Goal: Task Accomplishment & Management: Use online tool/utility

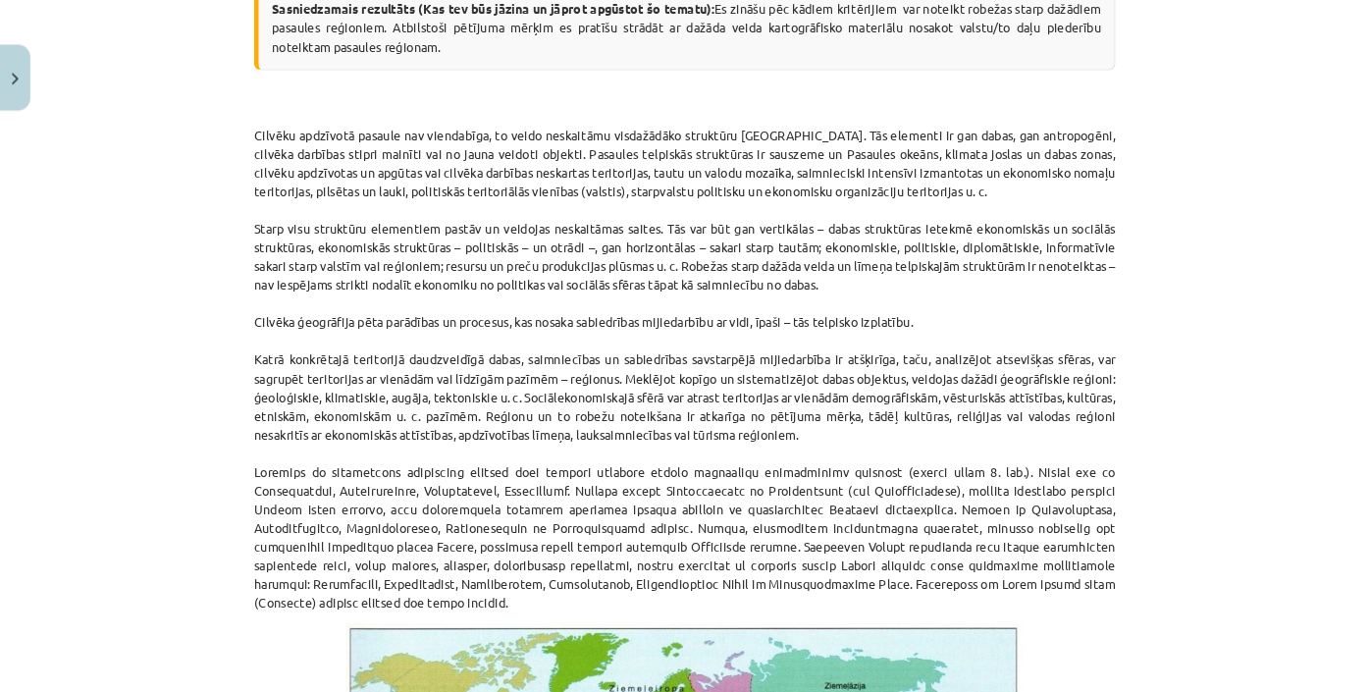
scroll to position [516, 0]
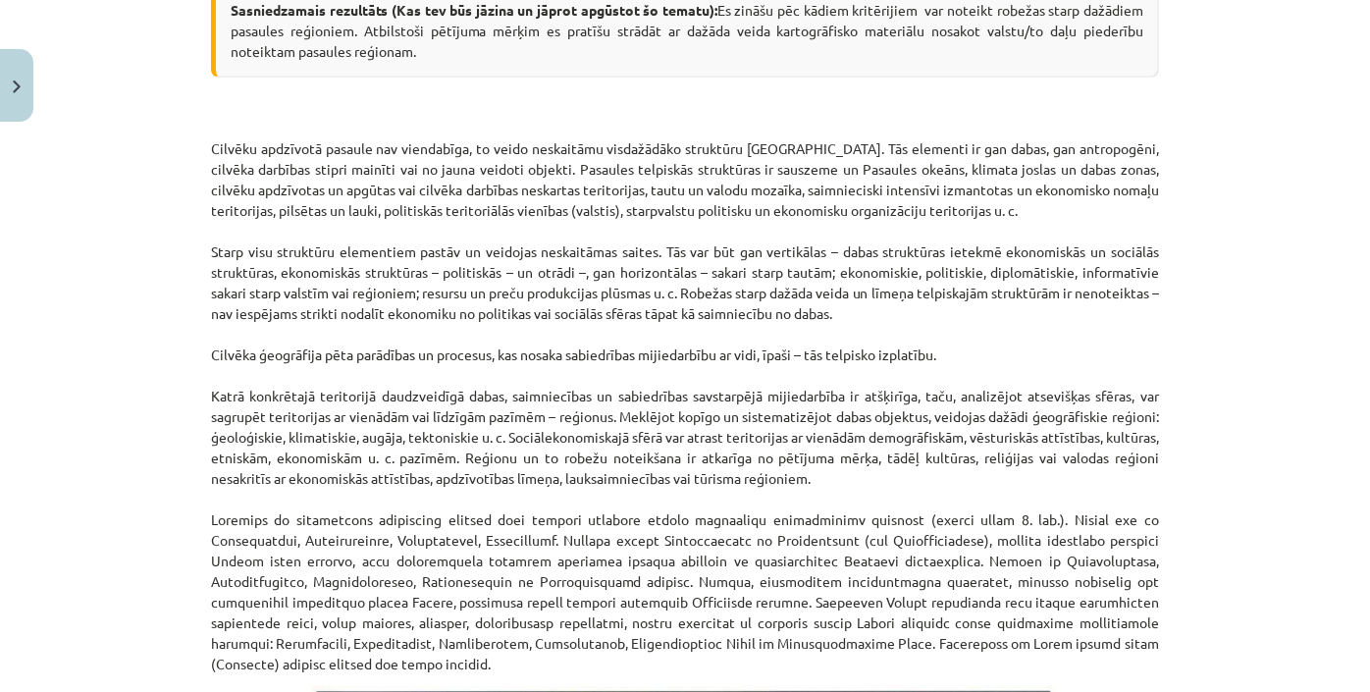
drag, startPoint x: 1461, startPoint y: 1, endPoint x: 876, endPoint y: 335, distance: 673.5
click at [876, 335] on p "Cilvēku apdzīvotā pasaule nav viendabīga, to veido neskaitāmu visdažādāko struk…" at bounding box center [685, 385] width 948 height 577
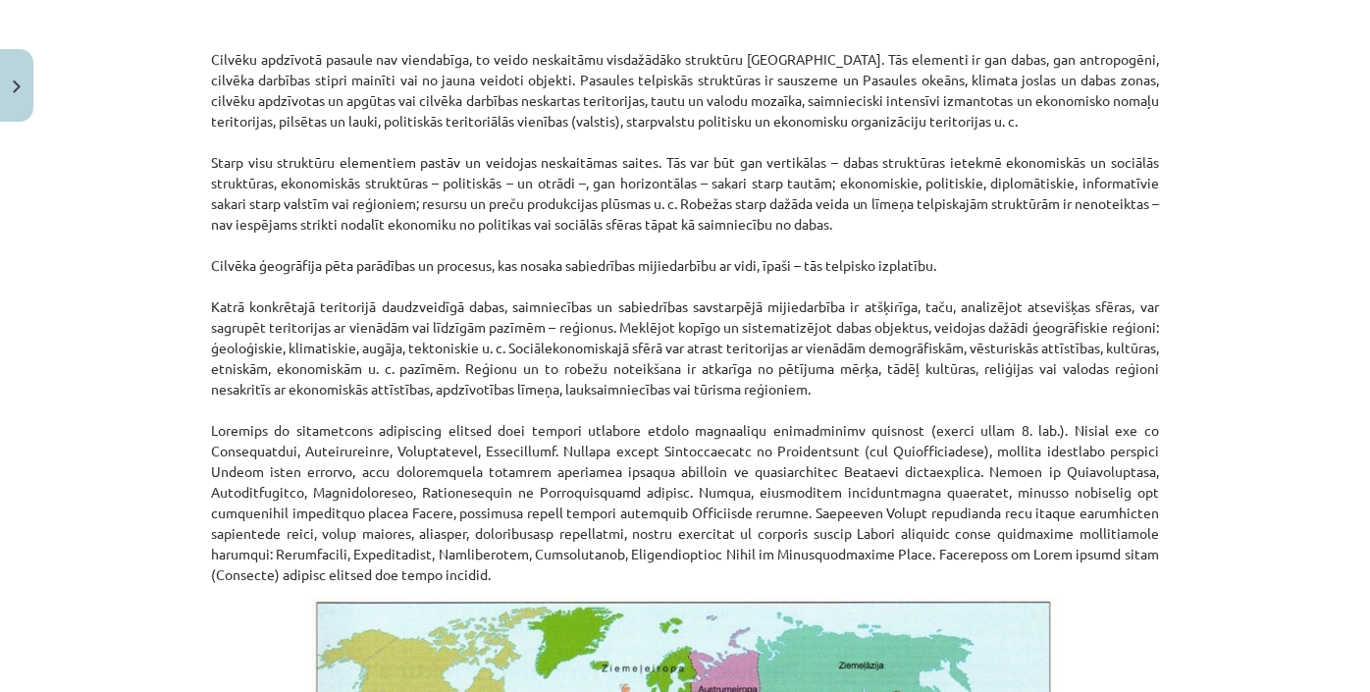
drag, startPoint x: 1186, startPoint y: 179, endPoint x: 1235, endPoint y: 108, distance: 86.0
click at [1235, 108] on div "Mācību tēma: Ģeogrāfijas i - 10. klases 1.ieskaites mācību materiāls #4 2. tēma…" at bounding box center [685, 346] width 1370 height 692
drag, startPoint x: 1235, startPoint y: 108, endPoint x: 1230, endPoint y: 69, distance: 39.6
click at [1230, 69] on div "Mācību tēma: Ģeogrāfijas i - 10. klases 1.ieskaites mācību materiāls #4 2. tēma…" at bounding box center [685, 346] width 1370 height 692
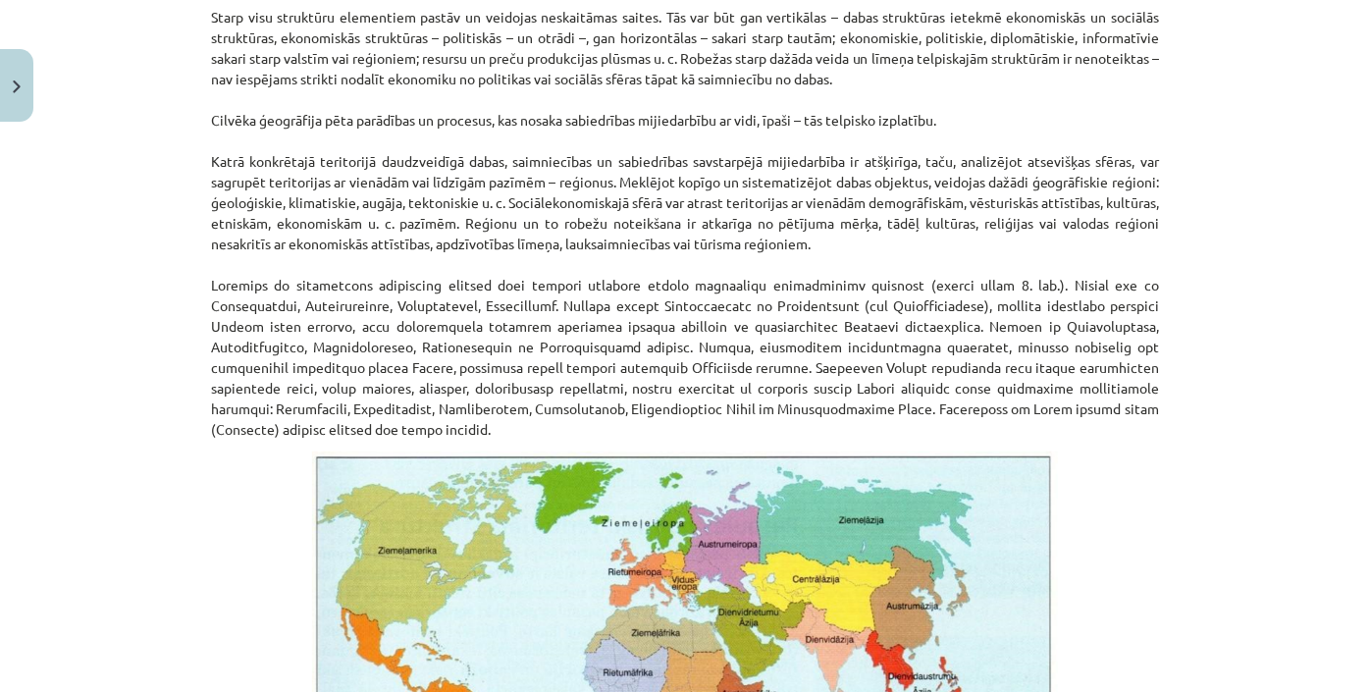
scroll to position [695, 0]
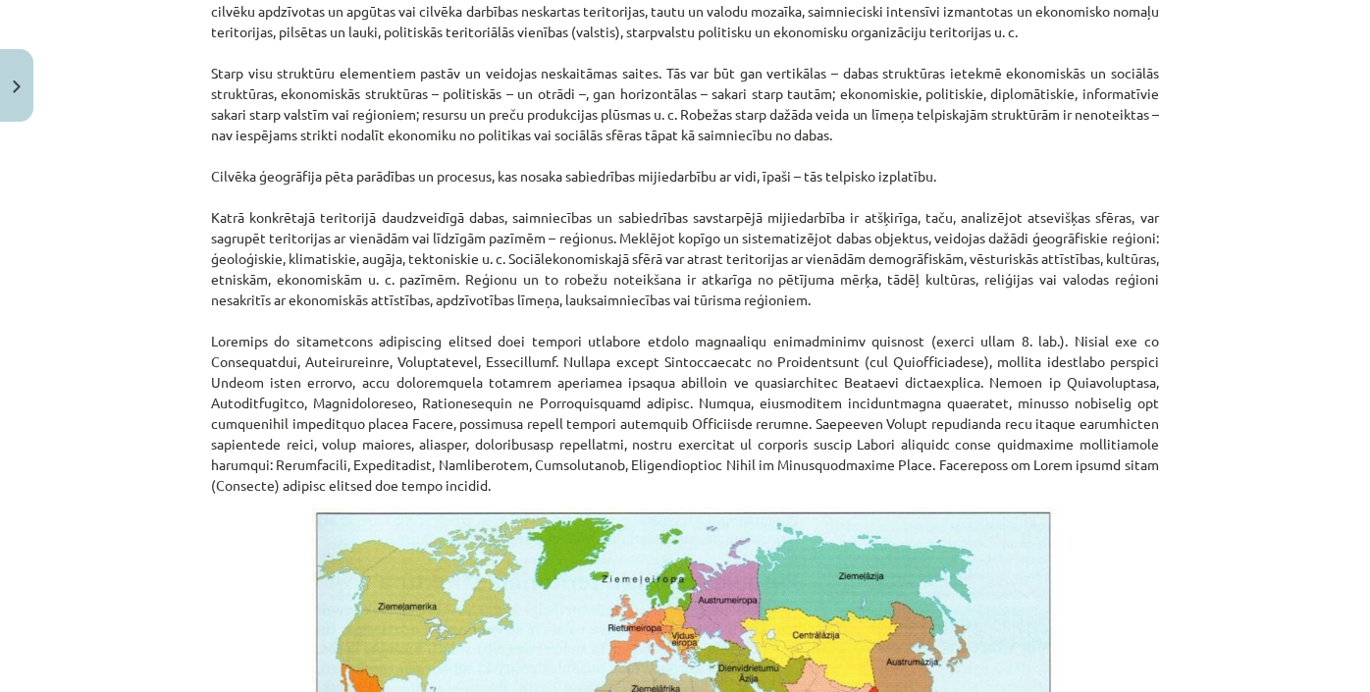
drag, startPoint x: 1230, startPoint y: 69, endPoint x: 1299, endPoint y: 92, distance: 72.6
click at [1299, 92] on div "Mācību tēma: Ģeogrāfijas i - 10. klases 1.ieskaites mācību materiāls #4 2. tēma…" at bounding box center [685, 346] width 1370 height 692
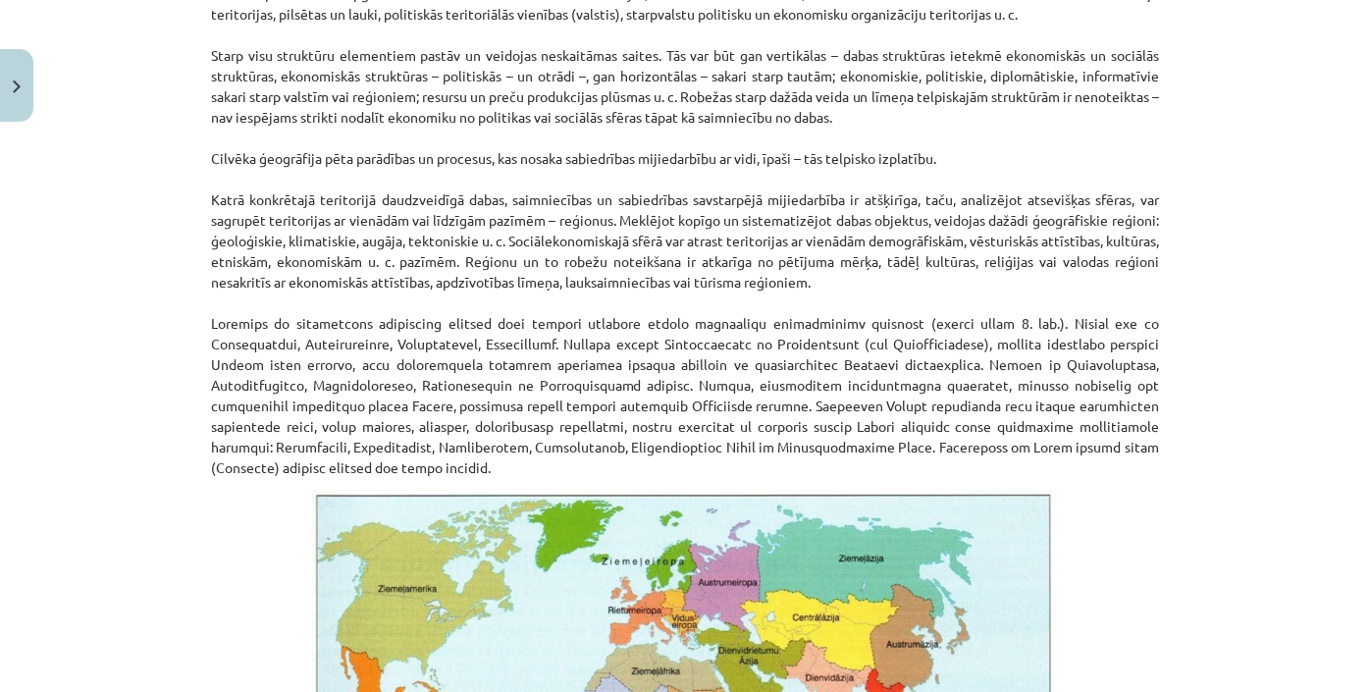
scroll to position [734, 0]
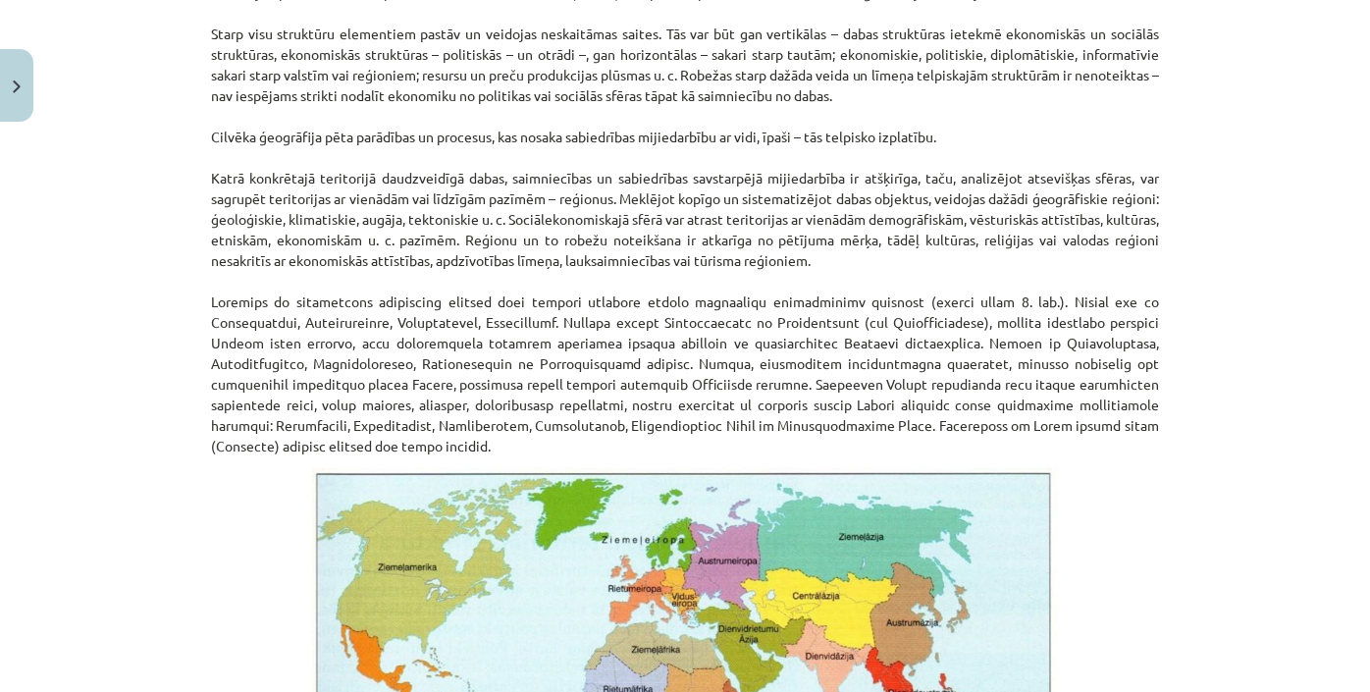
drag, startPoint x: 1358, startPoint y: 234, endPoint x: 1211, endPoint y: 99, distance: 199.4
click at [1211, 99] on div "Mācību tēma: Ģeogrāfijas i - 10. klases 1.ieskaites mācību materiāls #4 2. tēma…" at bounding box center [685, 346] width 1370 height 692
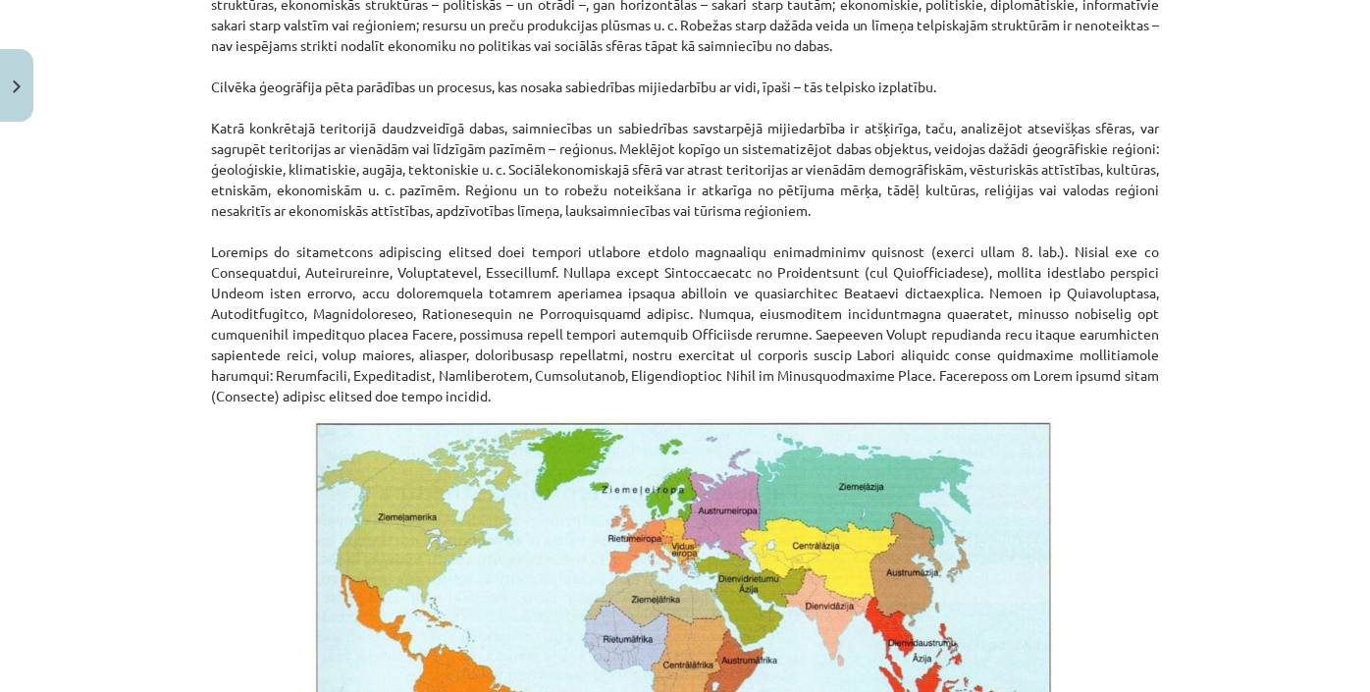
scroll to position [695, 0]
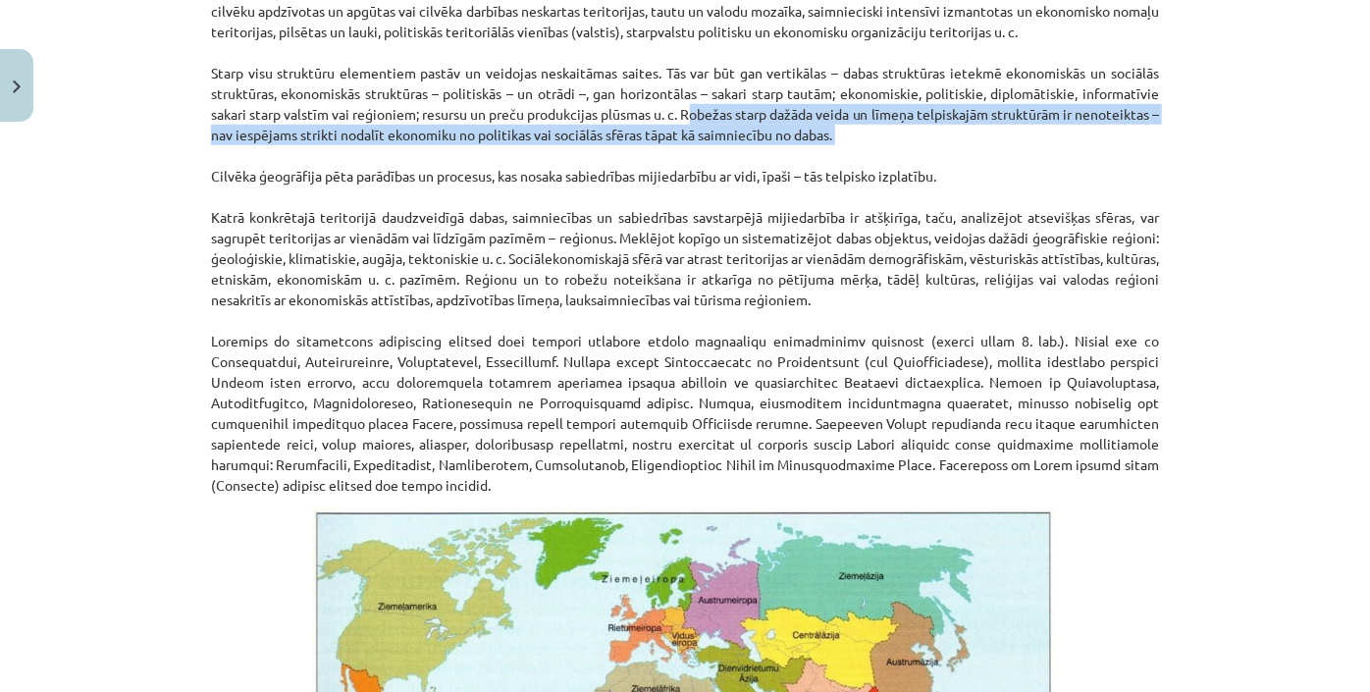
drag, startPoint x: 729, startPoint y: 111, endPoint x: 935, endPoint y: 151, distance: 210.0
click at [935, 151] on p "Cilvēku apdzīvotā pasaule nav viendabīga, to veido neskaitāmu visdažādāko struk…" at bounding box center [685, 207] width 948 height 577
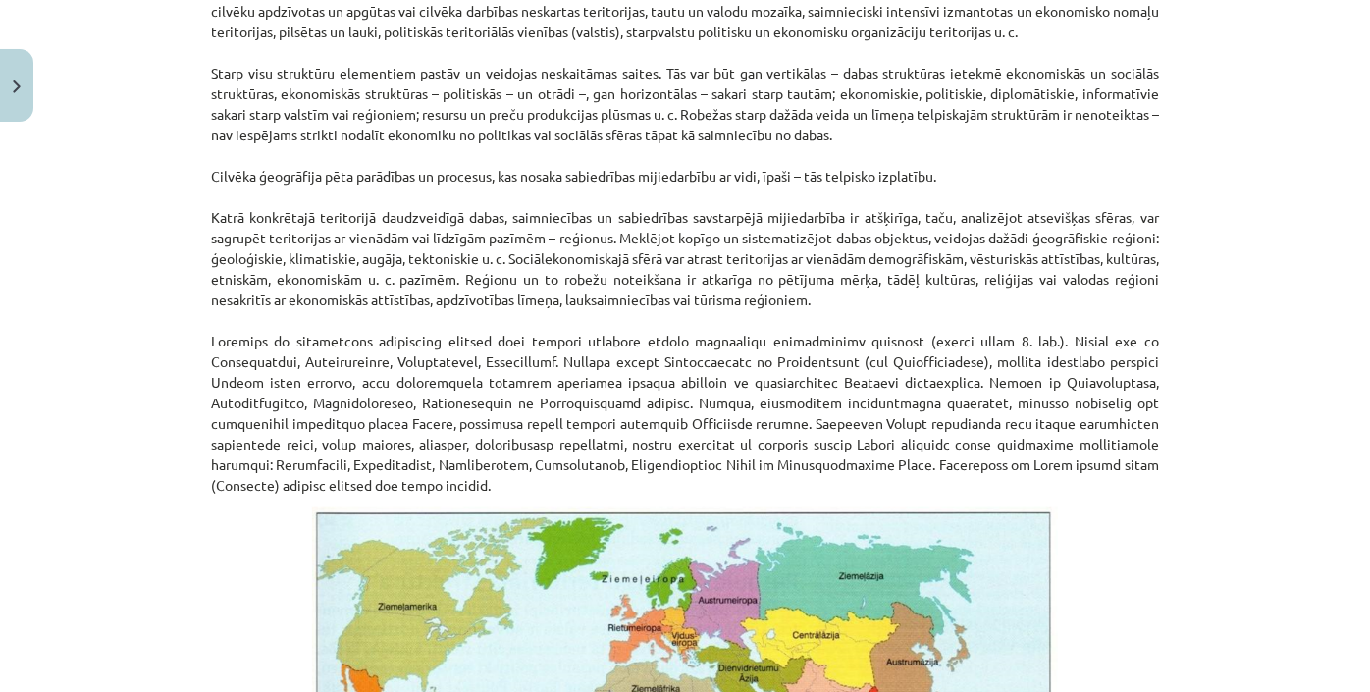
click at [796, 355] on p "Cilvēku apdzīvotā pasaule nav viendabīga, to veido neskaitāmu visdažādāko struk…" at bounding box center [685, 207] width 948 height 577
click at [1276, 188] on div "Mācību tēma: Ģeogrāfijas i - 10. klases 1.ieskaites mācību materiāls #4 2. tēma…" at bounding box center [685, 346] width 1370 height 692
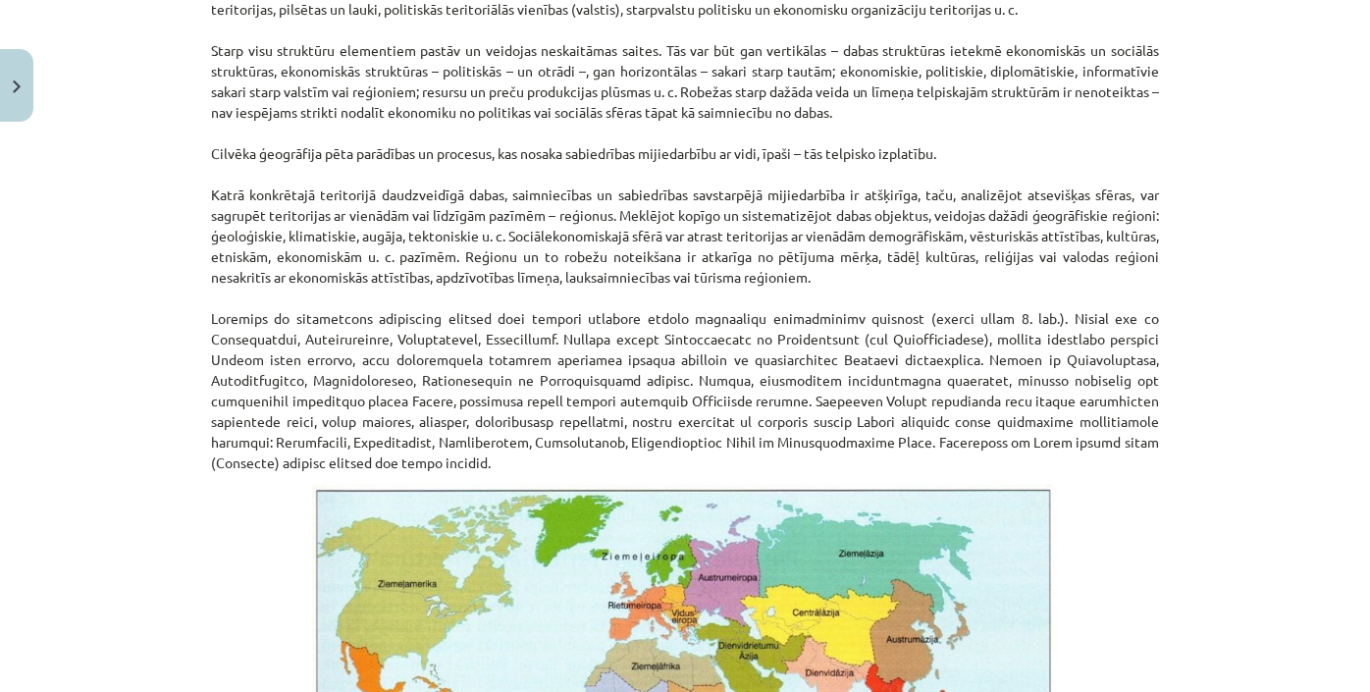
scroll to position [784, 0]
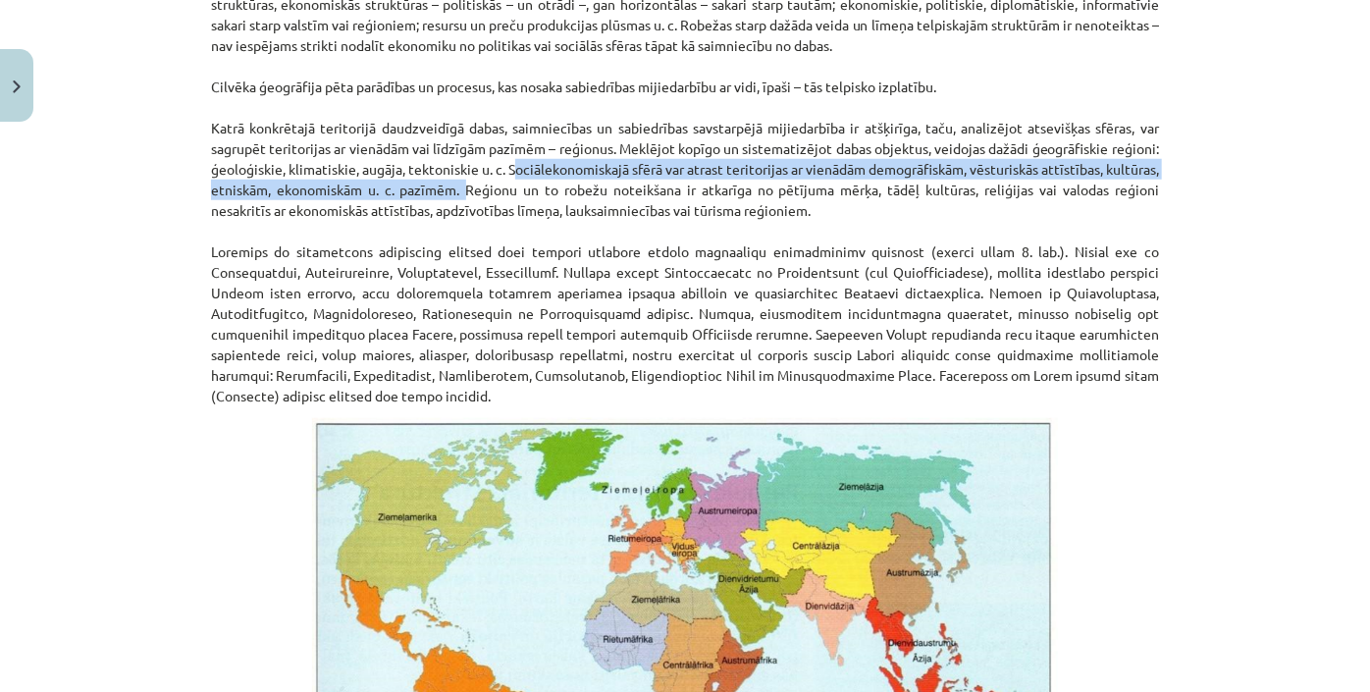
drag, startPoint x: 581, startPoint y: 163, endPoint x: 573, endPoint y: 184, distance: 22.1
click at [573, 184] on p "Cilvēku apdzīvotā pasaule nav viendabīga, to veido neskaitāmu visdažādāko struk…" at bounding box center [685, 117] width 948 height 577
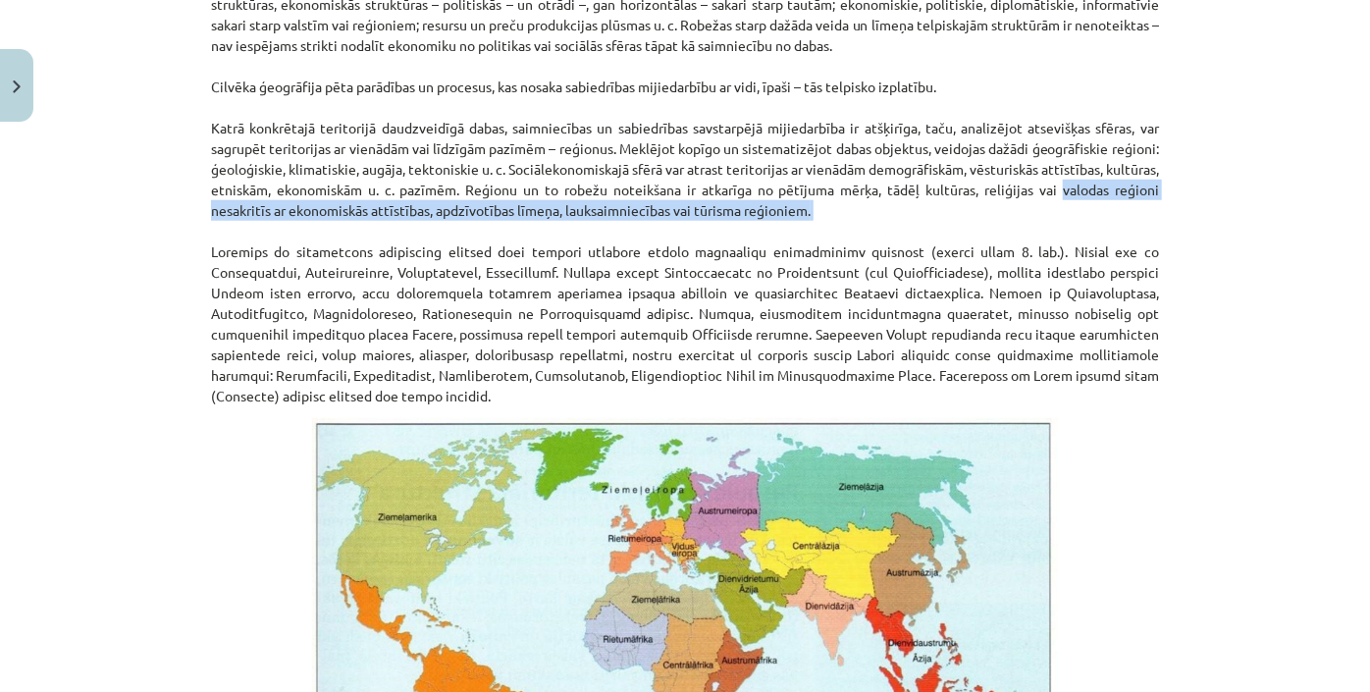
drag, startPoint x: 1194, startPoint y: 193, endPoint x: 1023, endPoint y: 230, distance: 174.6
click at [1023, 230] on div "Mācību tēma: Ģeogrāfijas i - 10. klases 1.ieskaites mācību materiāls #4 2. tēma…" at bounding box center [685, 346] width 1370 height 692
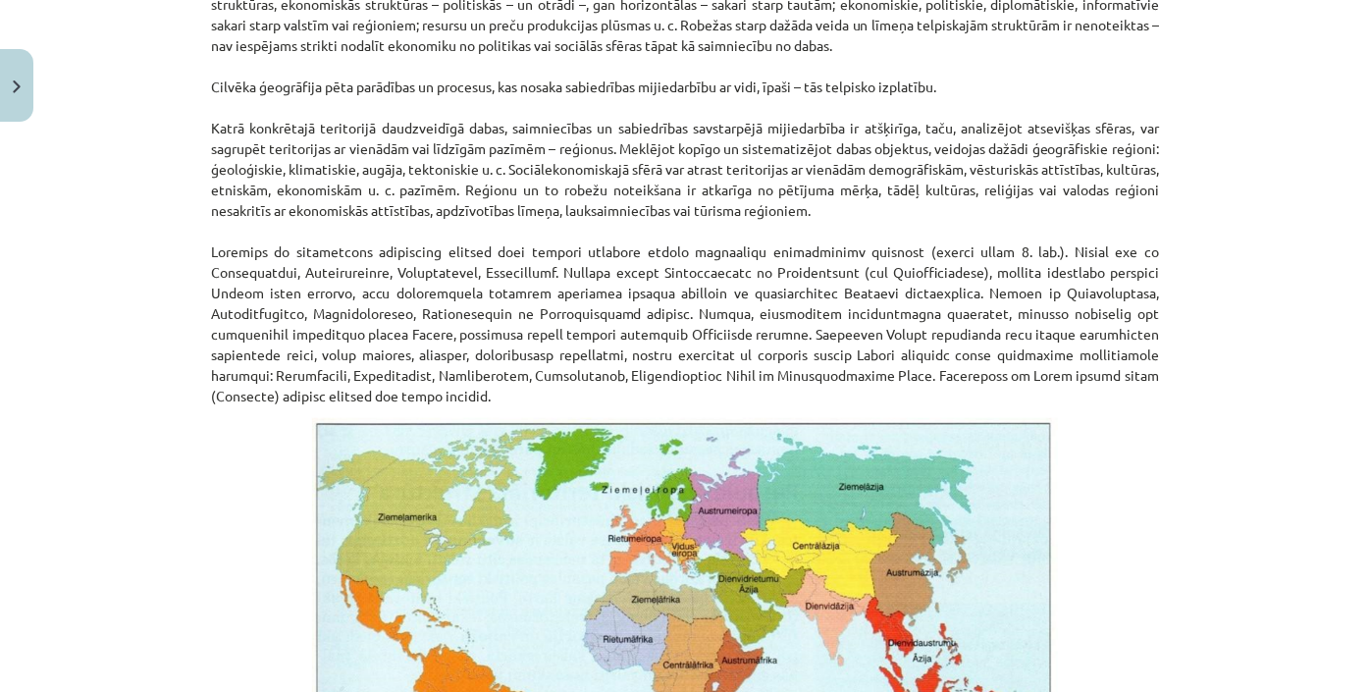
click at [905, 249] on p "Cilvēku apdzīvotā pasaule nav viendabīga, to veido neskaitāmu visdažādāko struk…" at bounding box center [685, 117] width 948 height 577
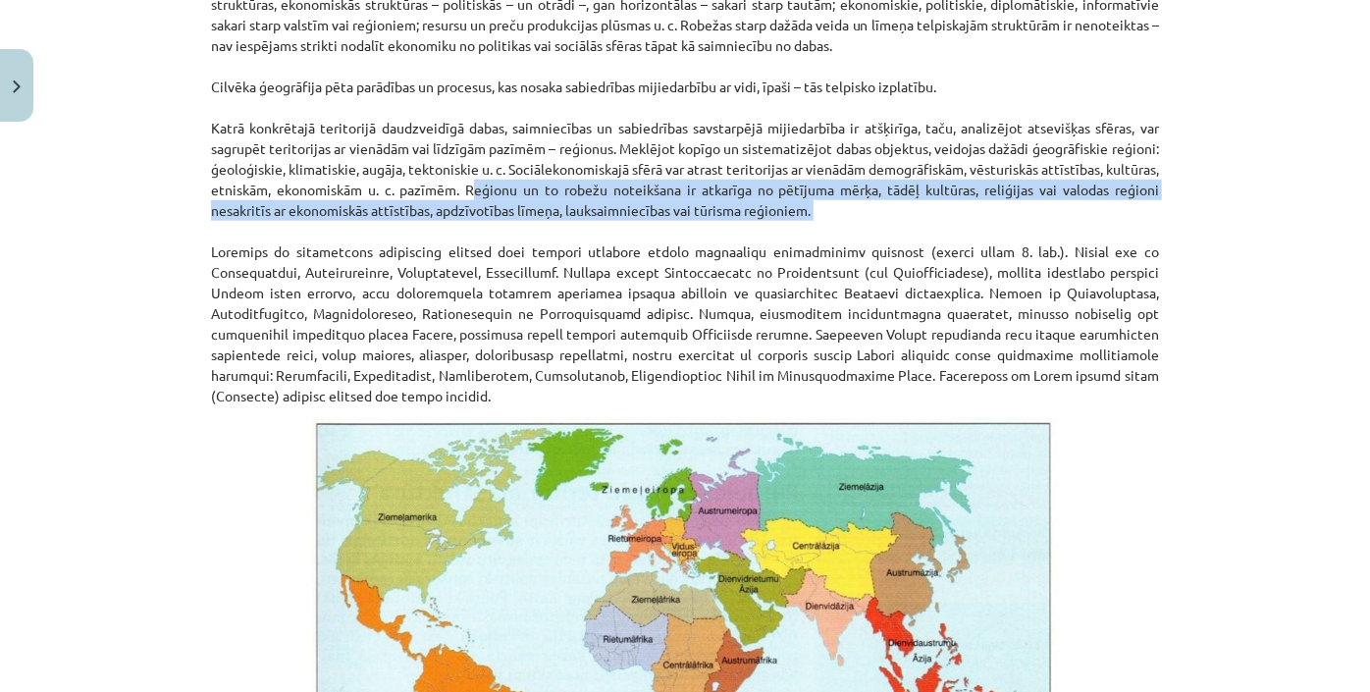
drag, startPoint x: 576, startPoint y: 188, endPoint x: 908, endPoint y: 223, distance: 333.5
click at [908, 223] on p "Cilvēku apdzīvotā pasaule nav viendabīga, to veido neskaitāmu visdažādāko struk…" at bounding box center [685, 117] width 948 height 577
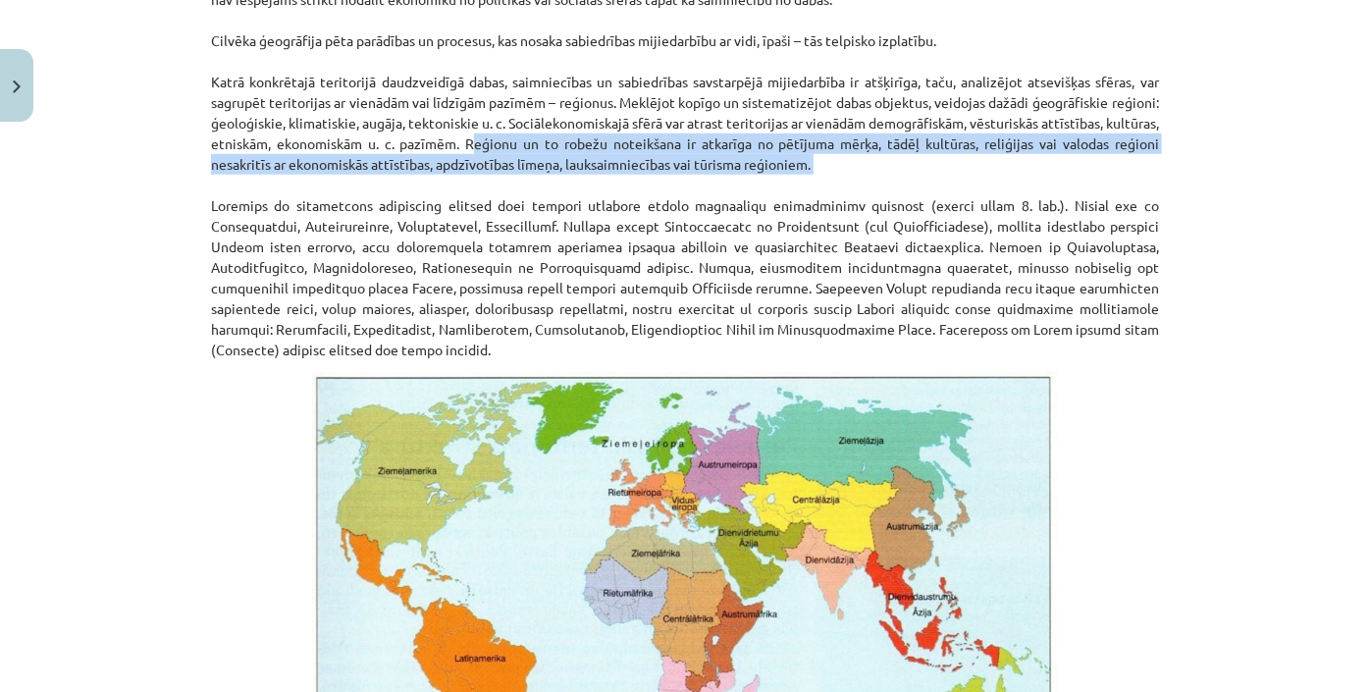
scroll to position [874, 0]
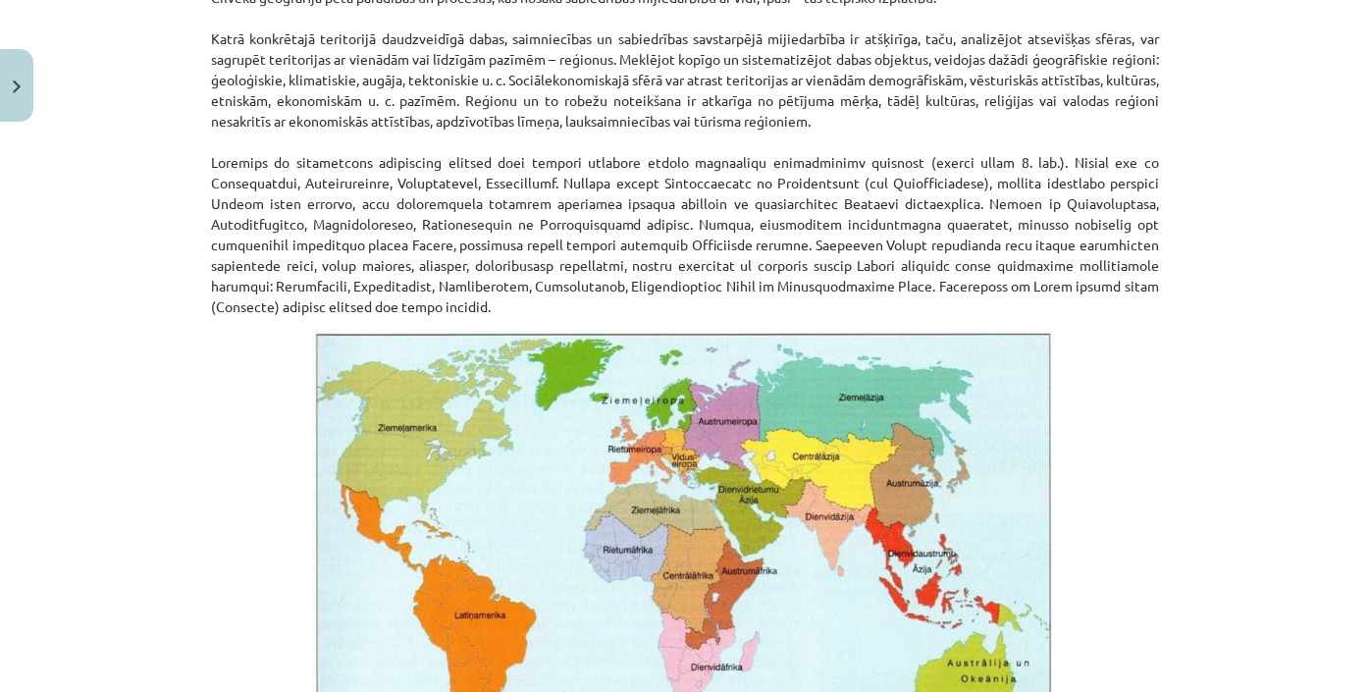
click at [1191, 303] on div "Mācību tēma: Ģeogrāfijas i - 10. klases 1.ieskaites mācību materiāls #4 2. tēma…" at bounding box center [685, 346] width 1370 height 692
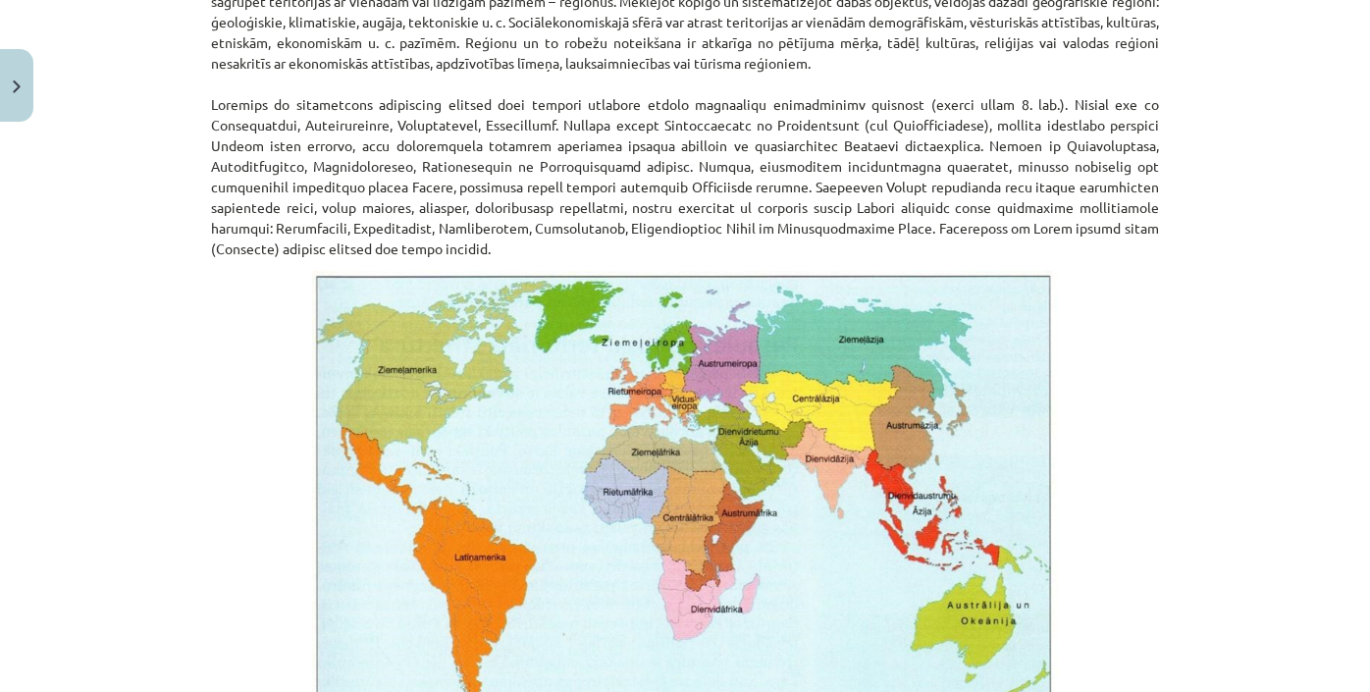
scroll to position [963, 0]
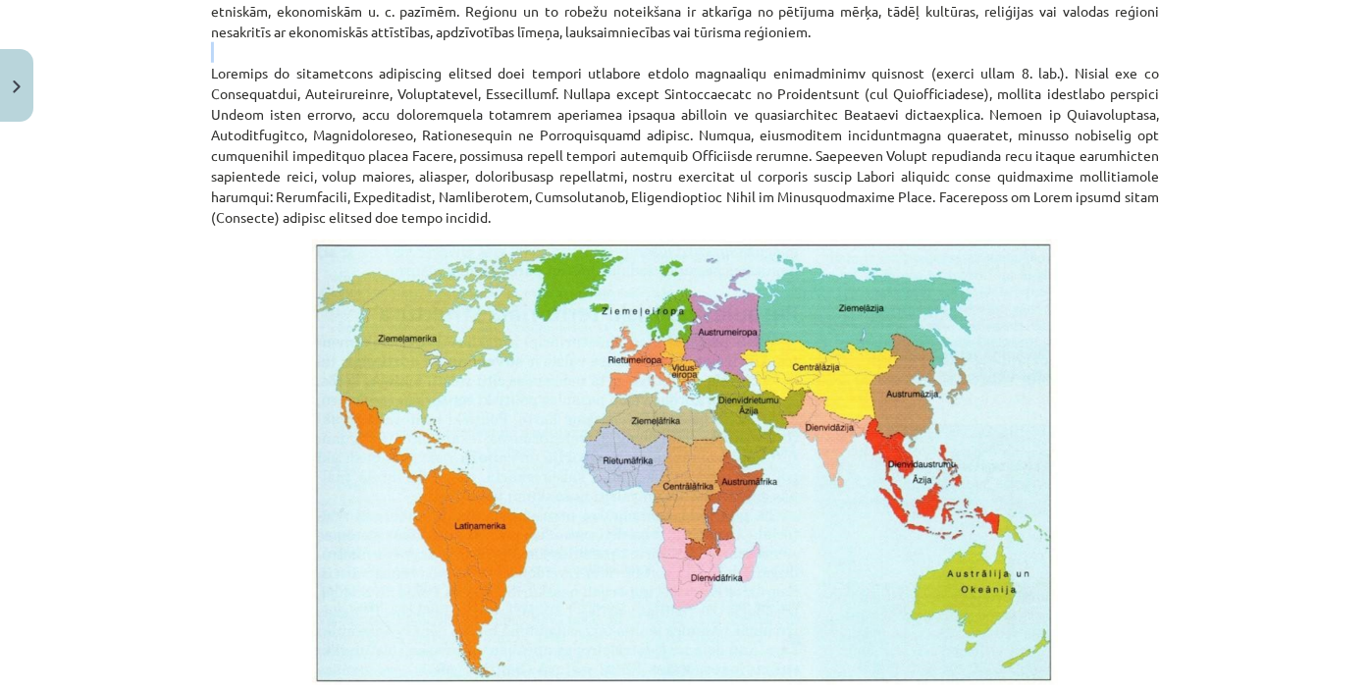
drag, startPoint x: 206, startPoint y: 63, endPoint x: 73, endPoint y: 58, distance: 133.6
click at [73, 58] on div "Mācību tēma: Ģeogrāfijas i - 10. klases 1.ieskaites mācību materiāls #4 2. tēma…" at bounding box center [685, 346] width 1370 height 692
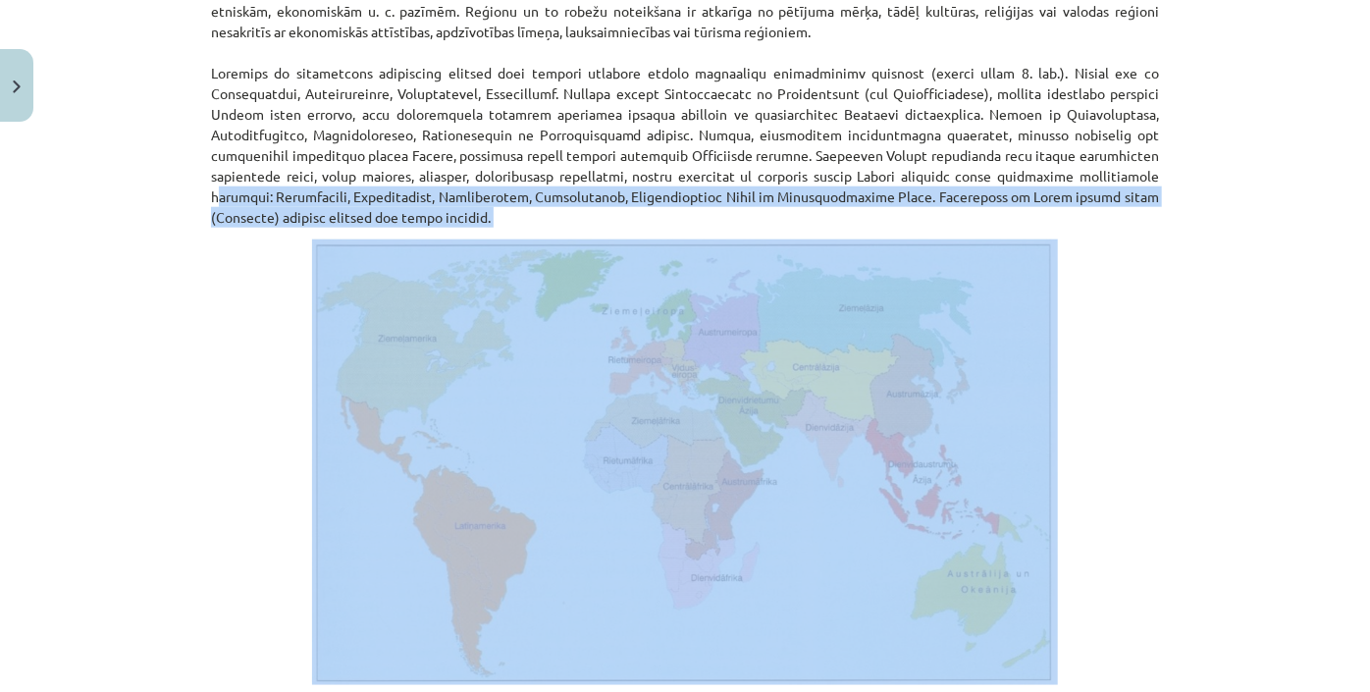
drag, startPoint x: 90, startPoint y: 194, endPoint x: 15, endPoint y: 245, distance: 91.2
click at [15, 245] on div "Mācību tēma: Ģeogrāfijas i - 10. klases 1.ieskaites mācību materiāls #4 2. tēma…" at bounding box center [685, 346] width 1370 height 692
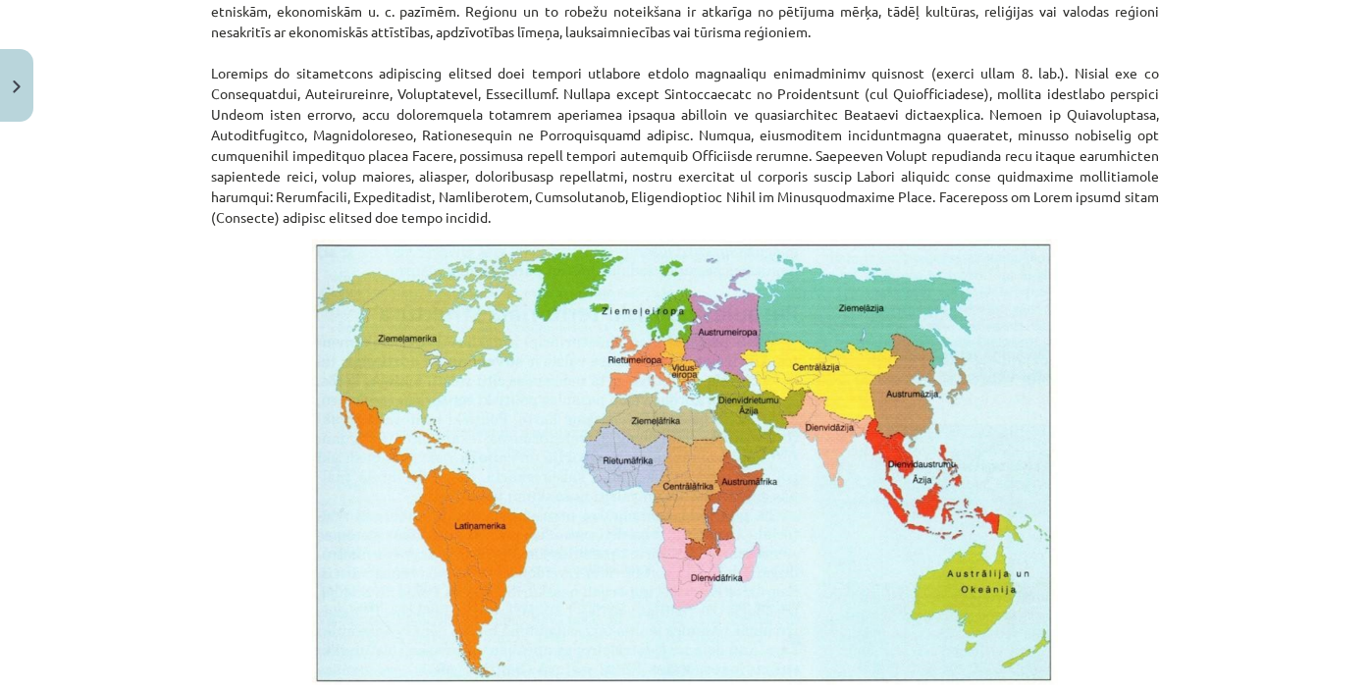
click at [1254, 337] on div "Mācību tēma: Ģeogrāfijas i - 10. klases 1.ieskaites mācību materiāls #4 2. tēma…" at bounding box center [685, 346] width 1370 height 692
click at [1237, 347] on div "Mācību tēma: Ģeogrāfijas i - 10. klases 1.ieskaites mācību materiāls #4 2. tēma…" at bounding box center [685, 346] width 1370 height 692
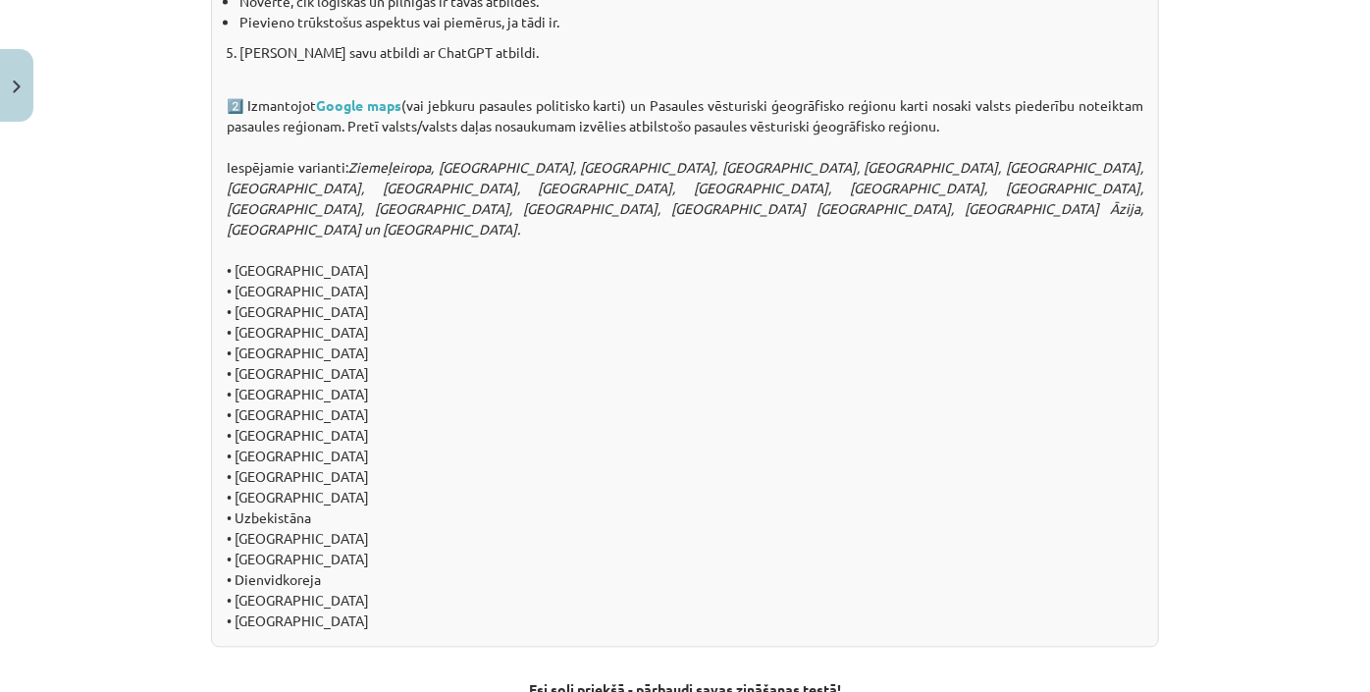
scroll to position [2155, 0]
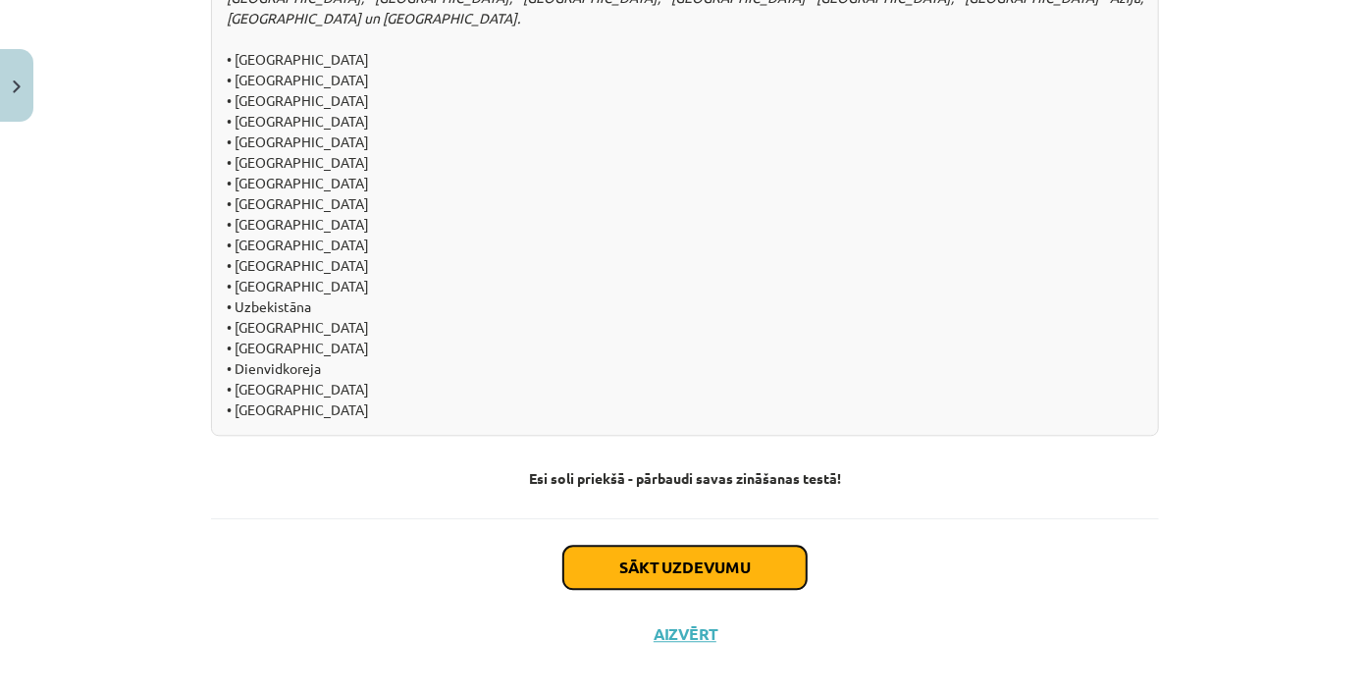
click at [743, 548] on button "Sākt uzdevumu" at bounding box center [684, 567] width 243 height 43
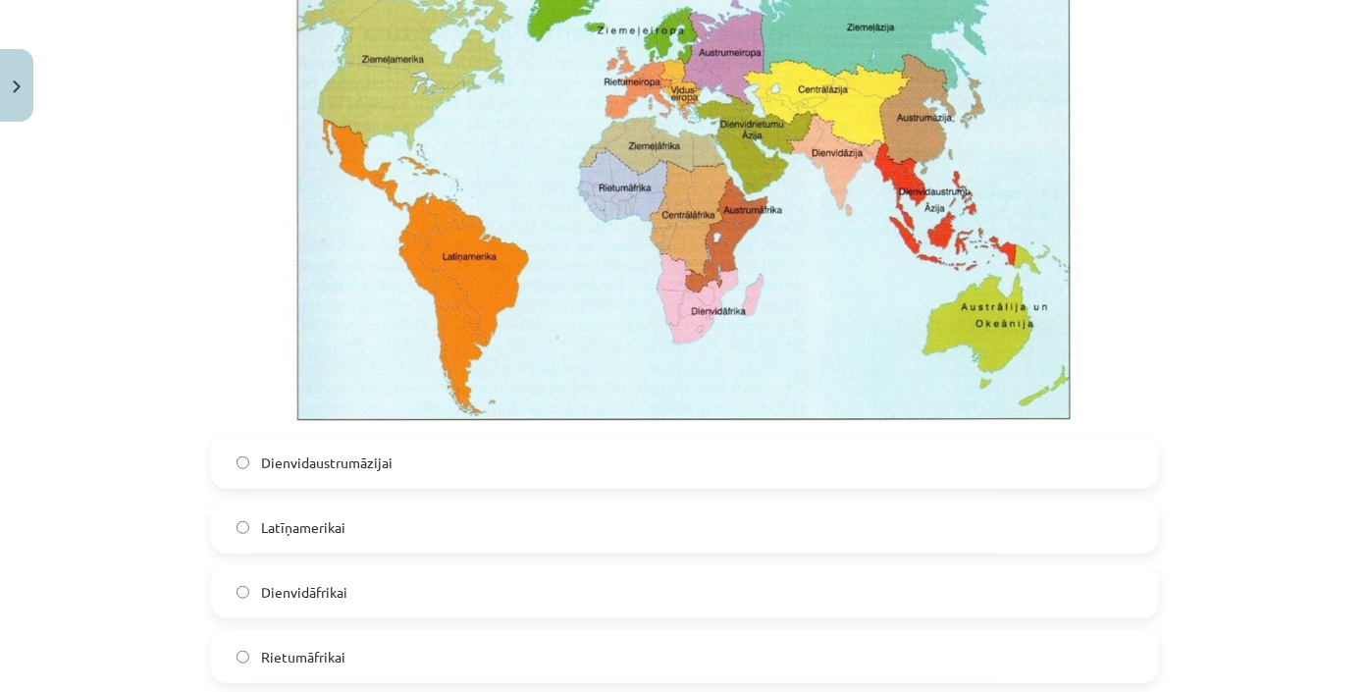
scroll to position [714, 0]
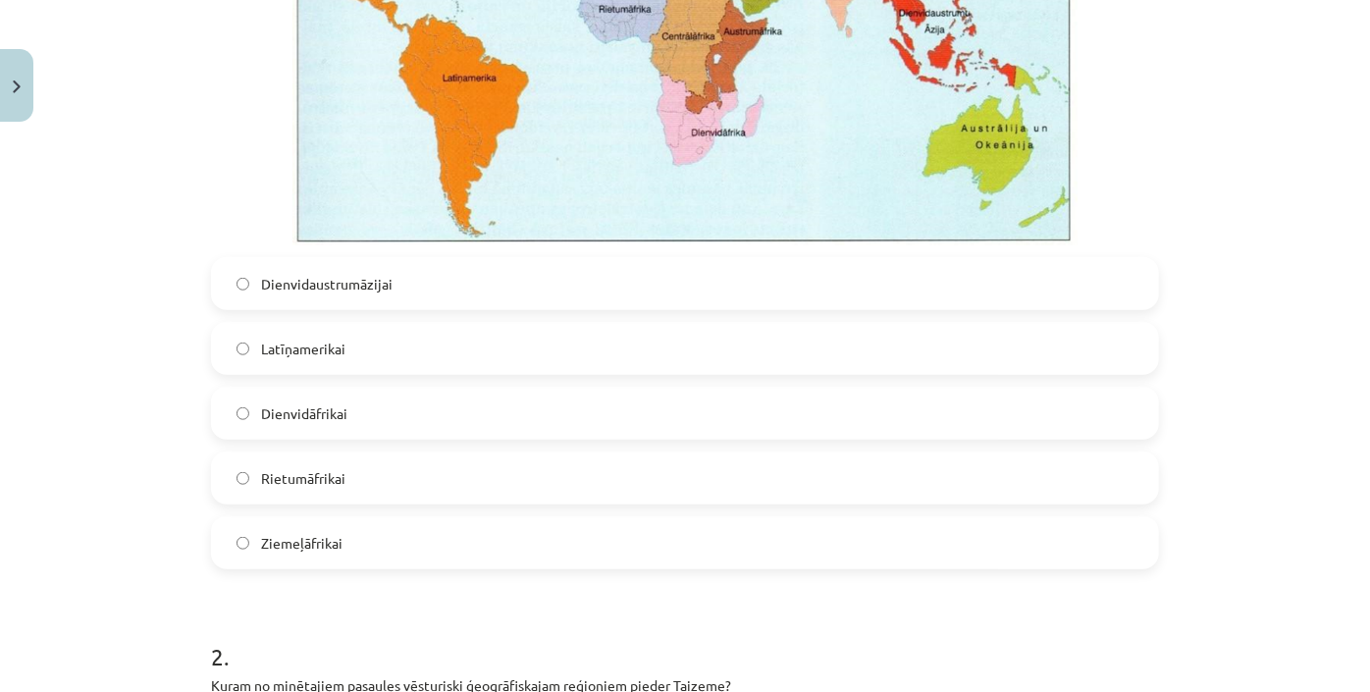
click at [416, 402] on label "Dienvidāfrikai" at bounding box center [685, 413] width 944 height 49
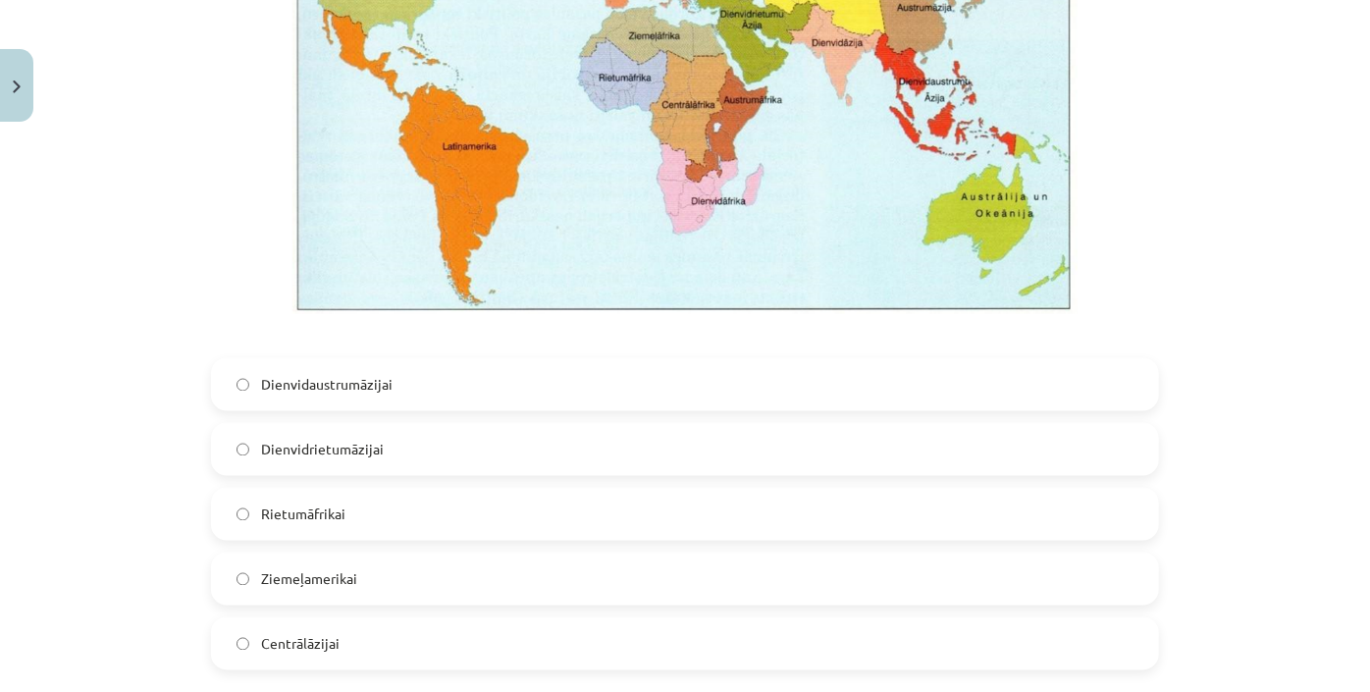
scroll to position [1606, 0]
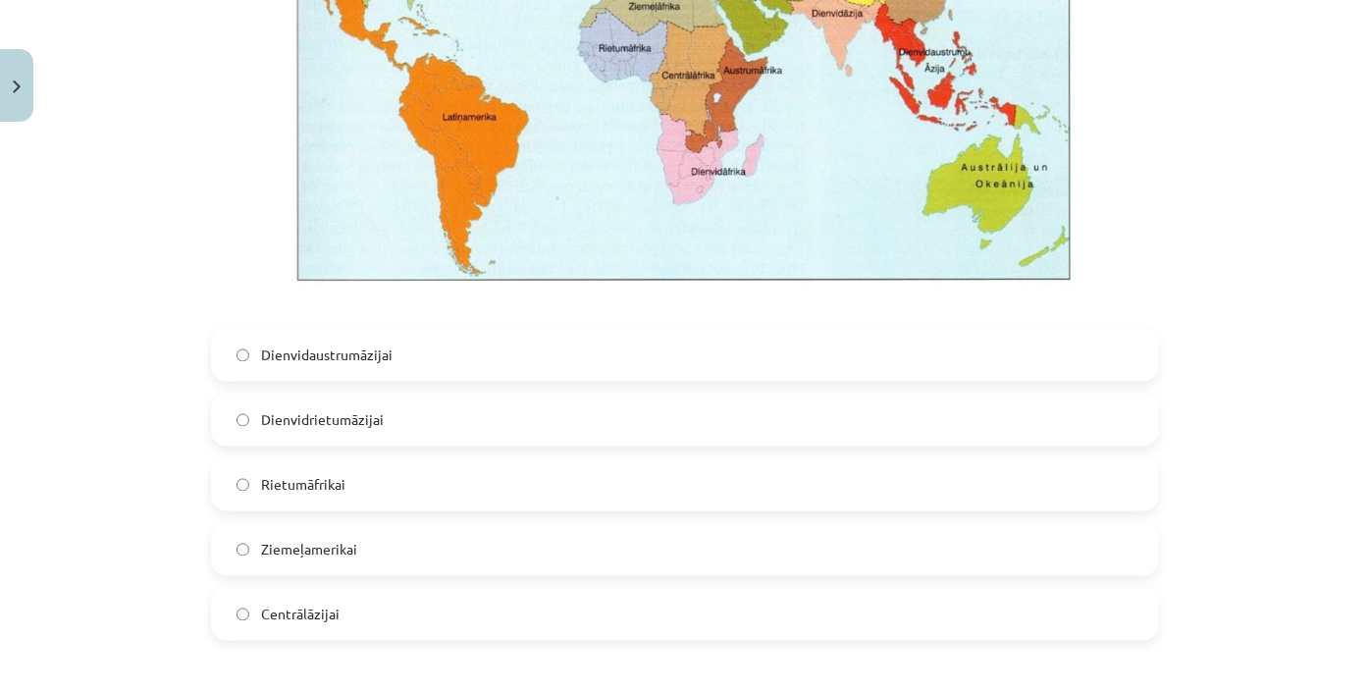
click at [376, 352] on span "Dienvidaustrumāzijai" at bounding box center [327, 355] width 132 height 21
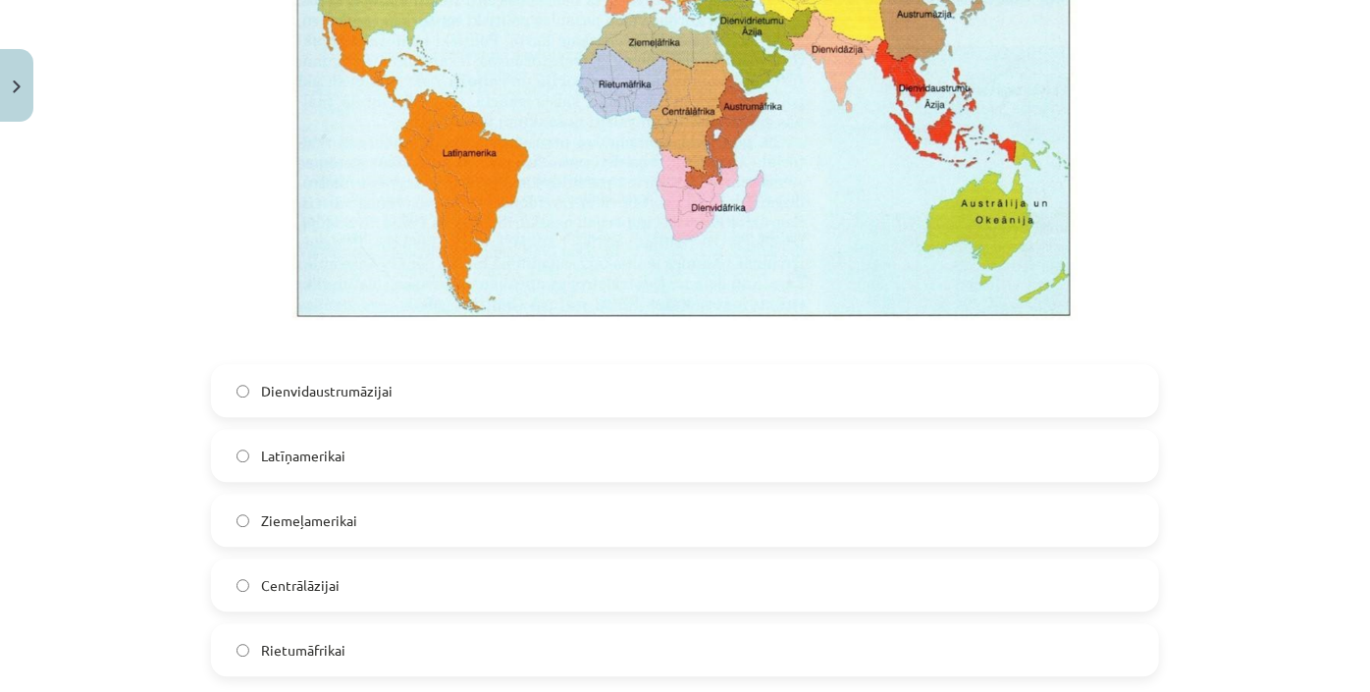
scroll to position [2587, 0]
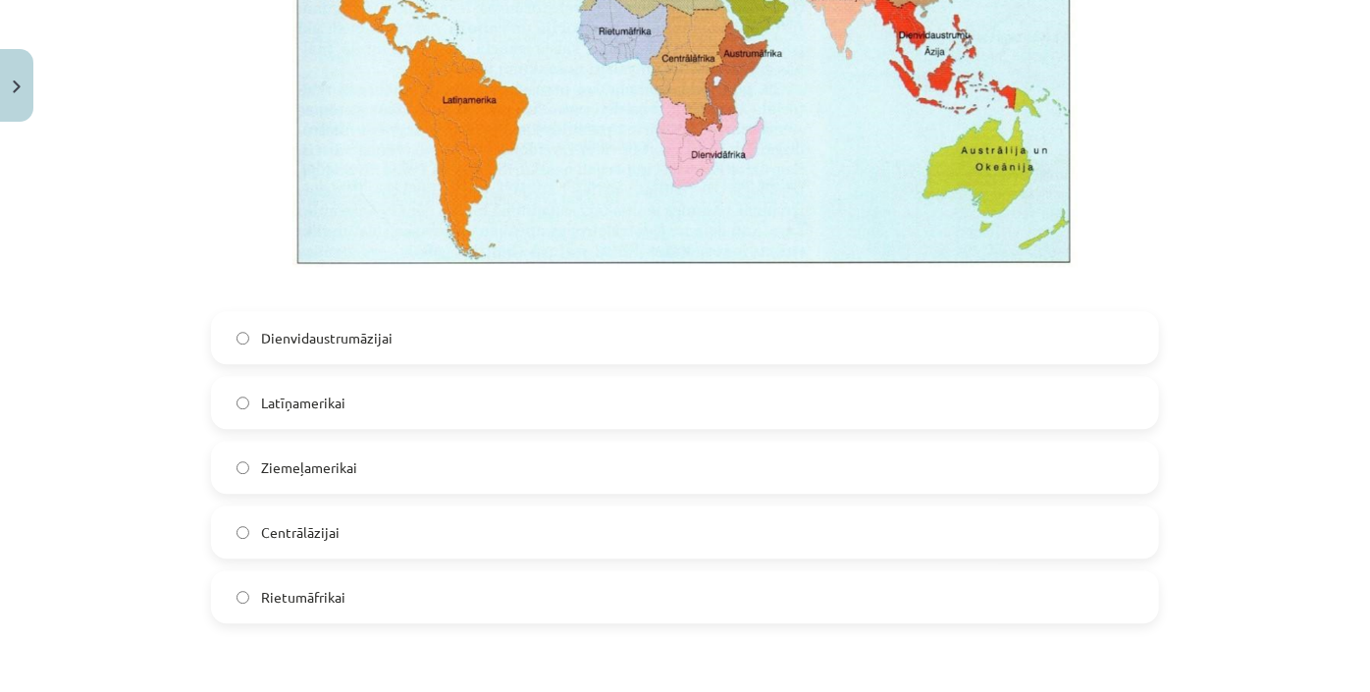
click at [477, 397] on label "Latīņamerikai" at bounding box center [685, 402] width 944 height 49
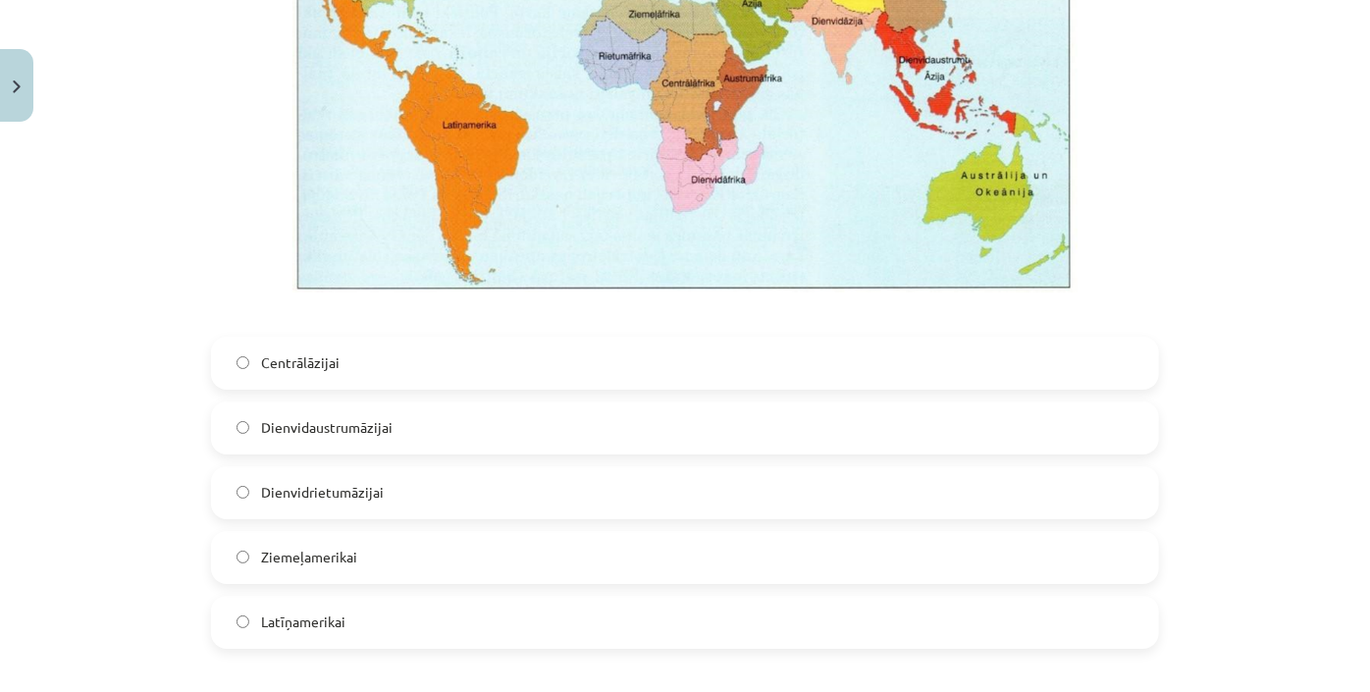
scroll to position [3658, 0]
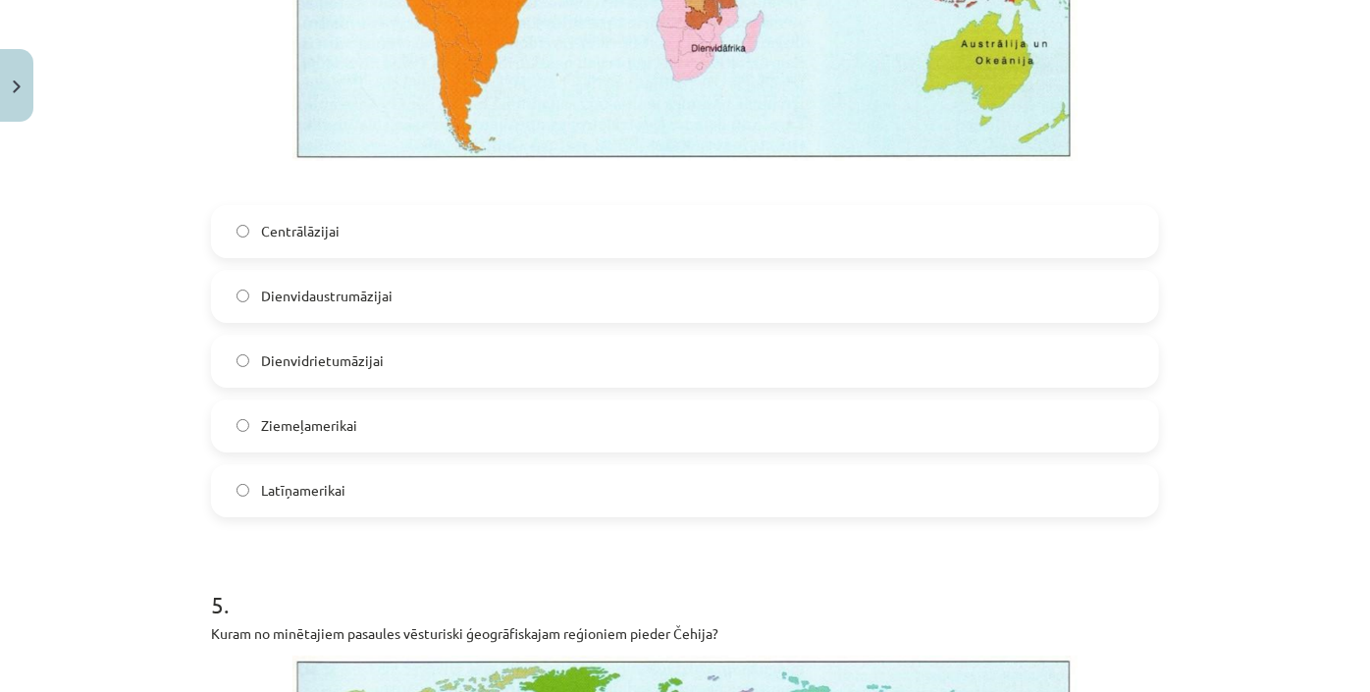
click at [393, 360] on label "Dienvidrietumāzijai" at bounding box center [685, 361] width 944 height 49
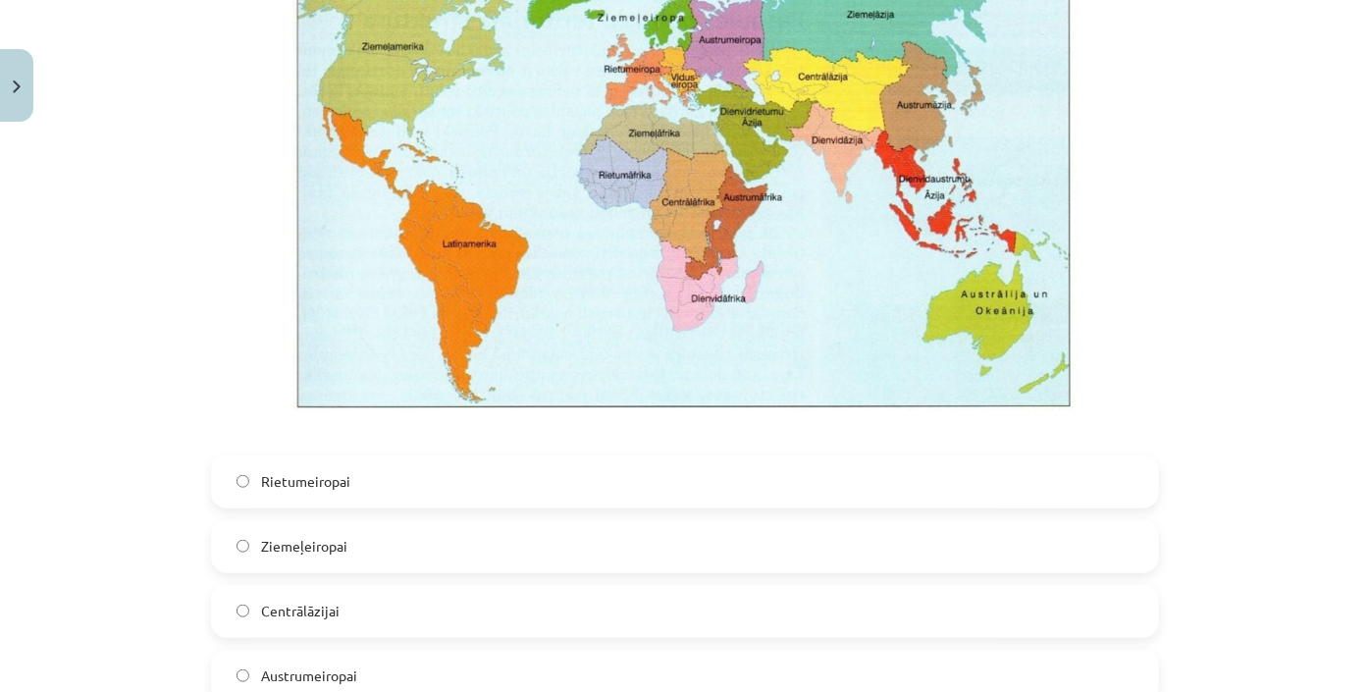
scroll to position [4461, 0]
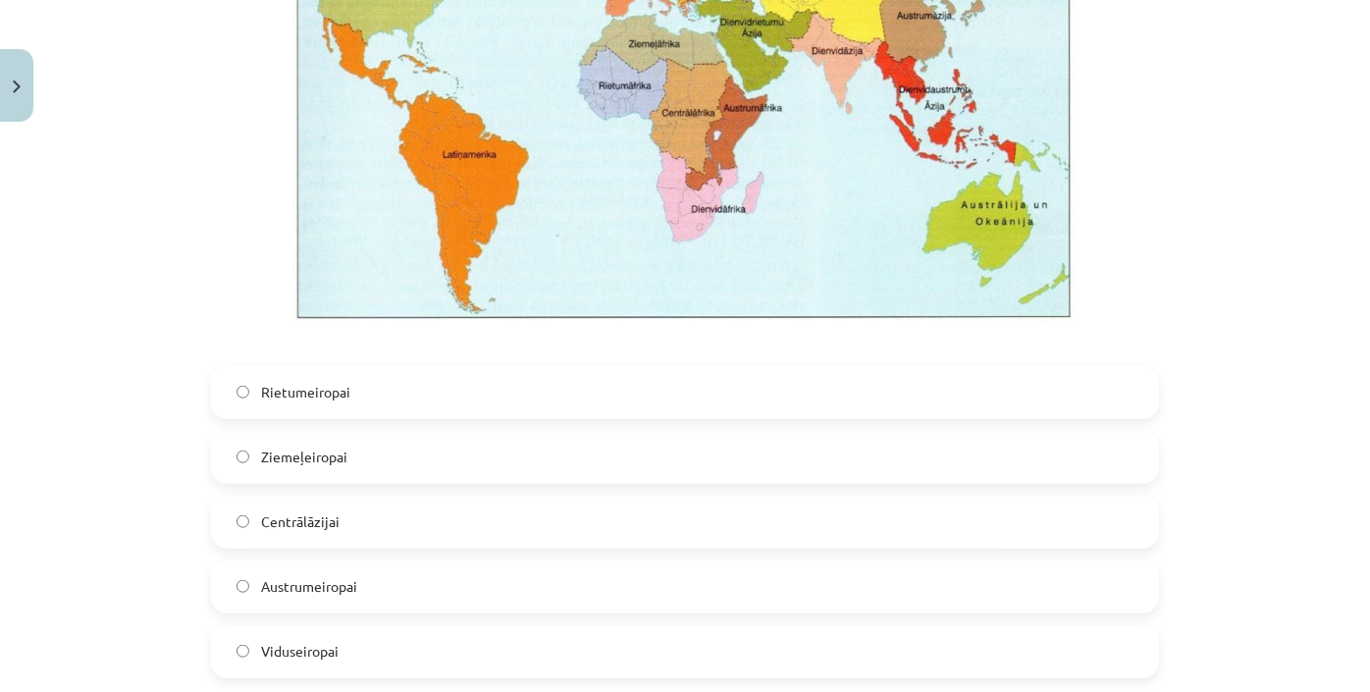
click at [476, 409] on label "Rietumeiropai" at bounding box center [685, 392] width 944 height 49
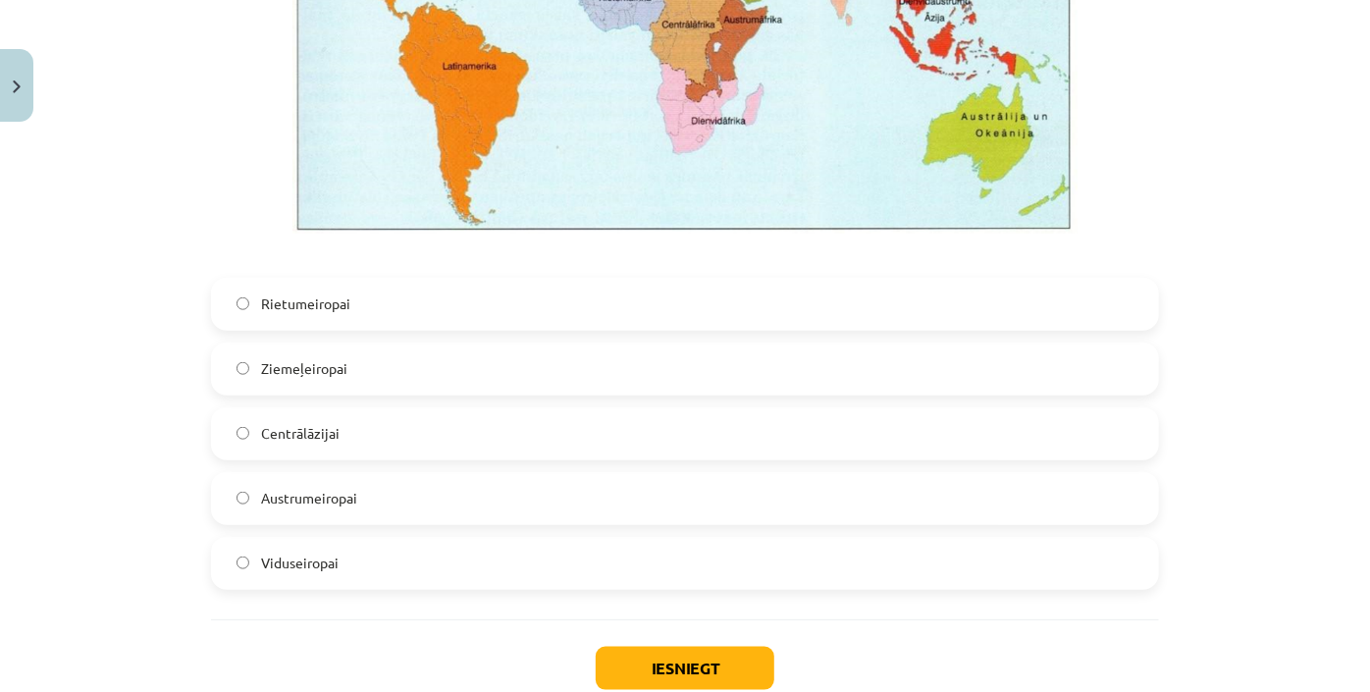
scroll to position [4550, 0]
click at [417, 557] on label "Viduseiropai" at bounding box center [685, 562] width 944 height 49
drag, startPoint x: 559, startPoint y: 262, endPoint x: 1004, endPoint y: 145, distance: 459.7
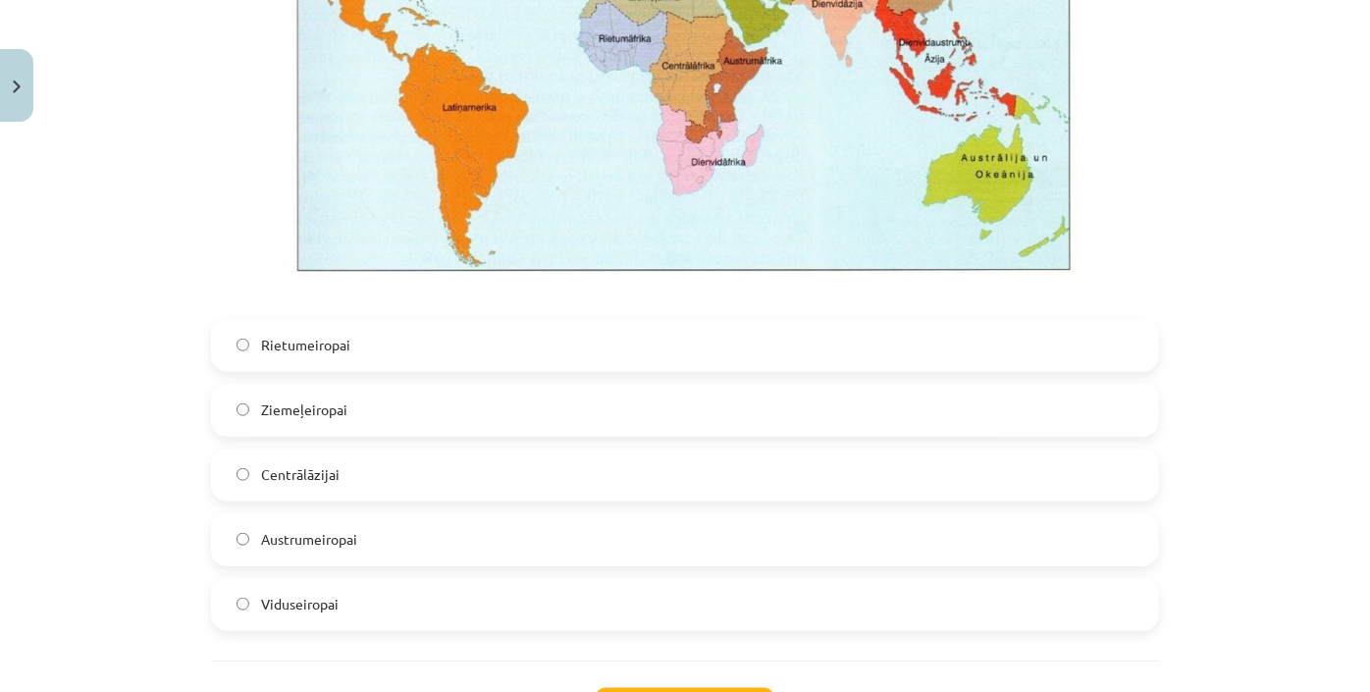
scroll to position [4673, 0]
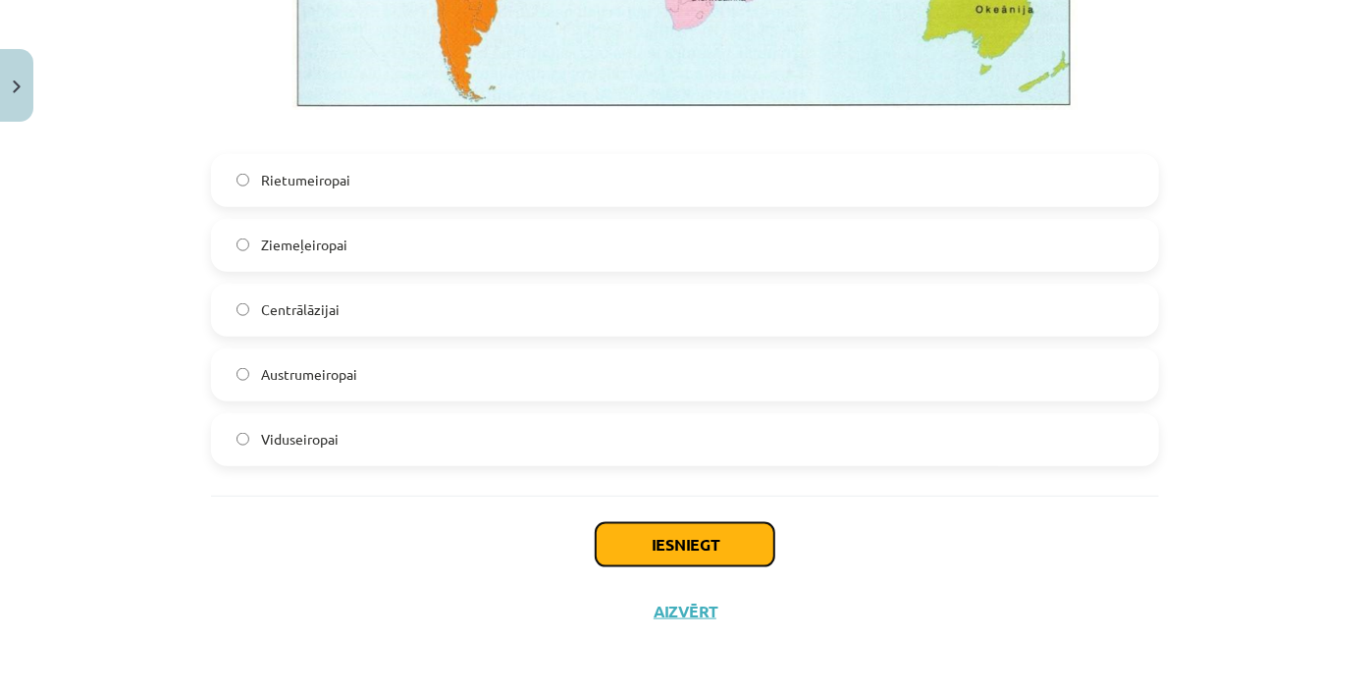
click at [683, 560] on button "Iesniegt" at bounding box center [685, 544] width 179 height 43
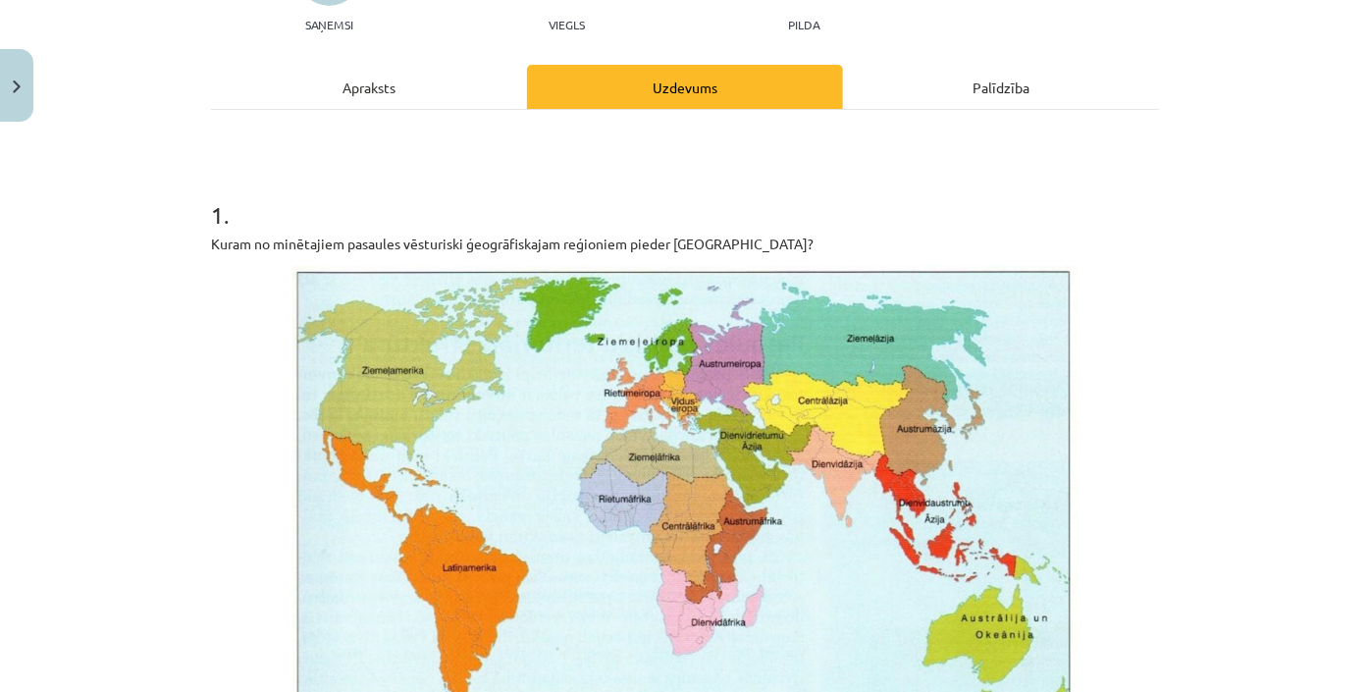
scroll to position [0, 0]
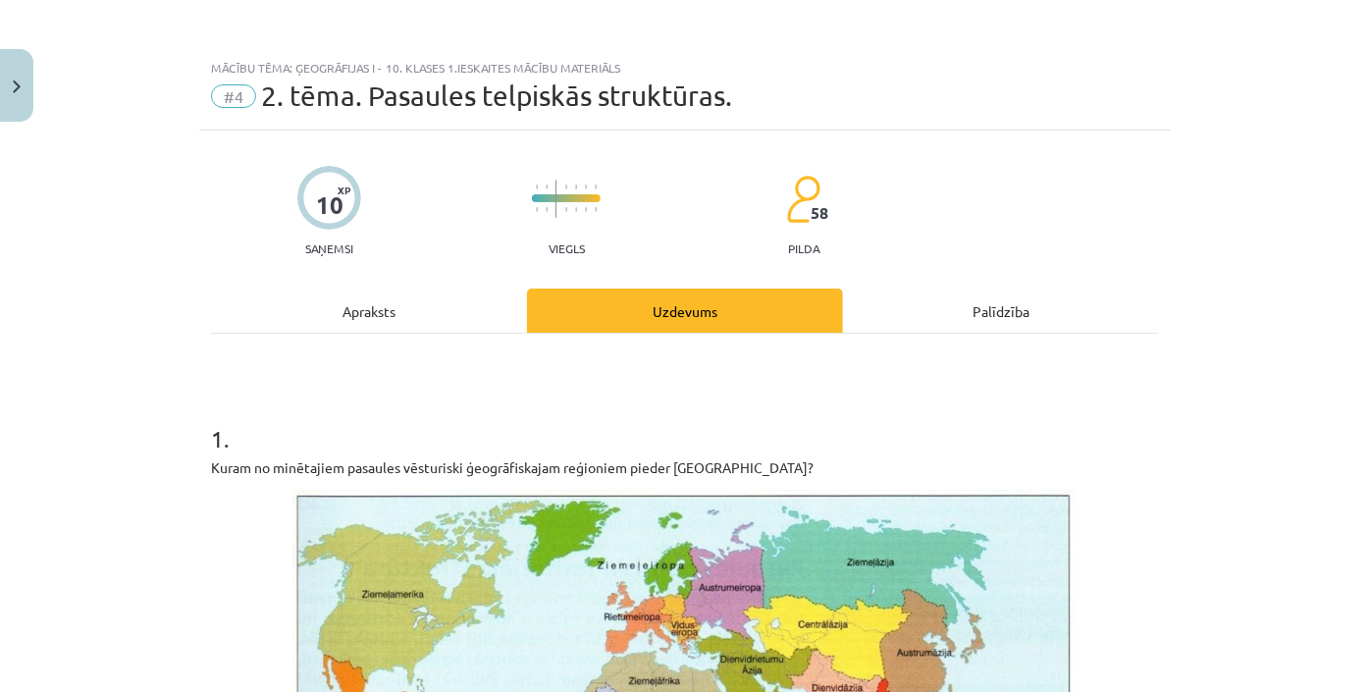
click at [316, 201] on div "10" at bounding box center [329, 204] width 27 height 27
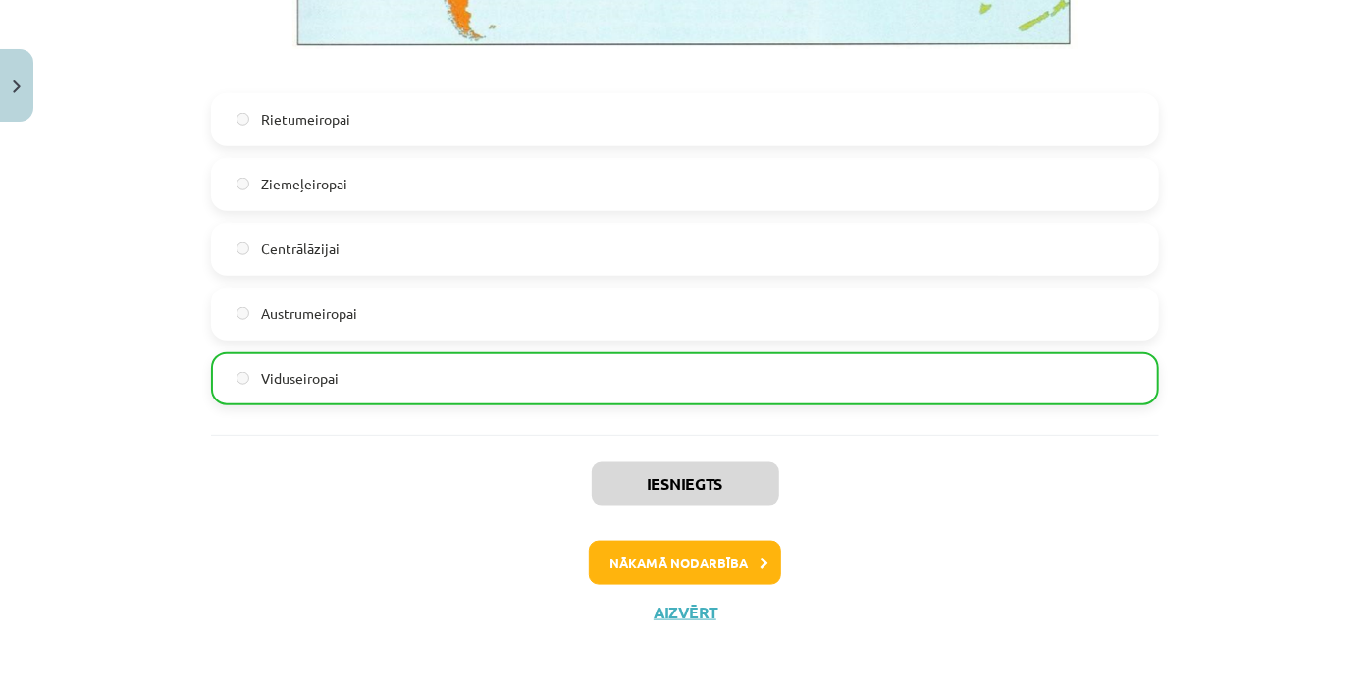
scroll to position [4735, 0]
click at [760, 560] on icon at bounding box center [764, 563] width 9 height 13
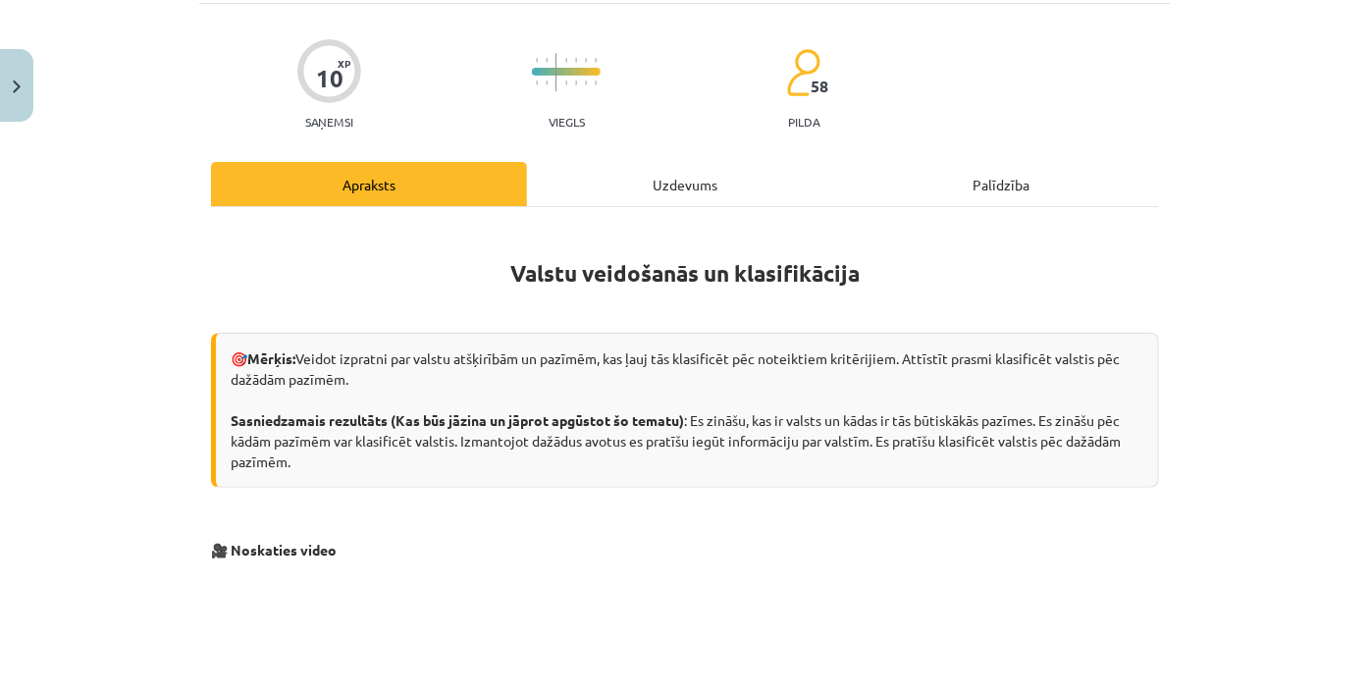
scroll to position [15, 0]
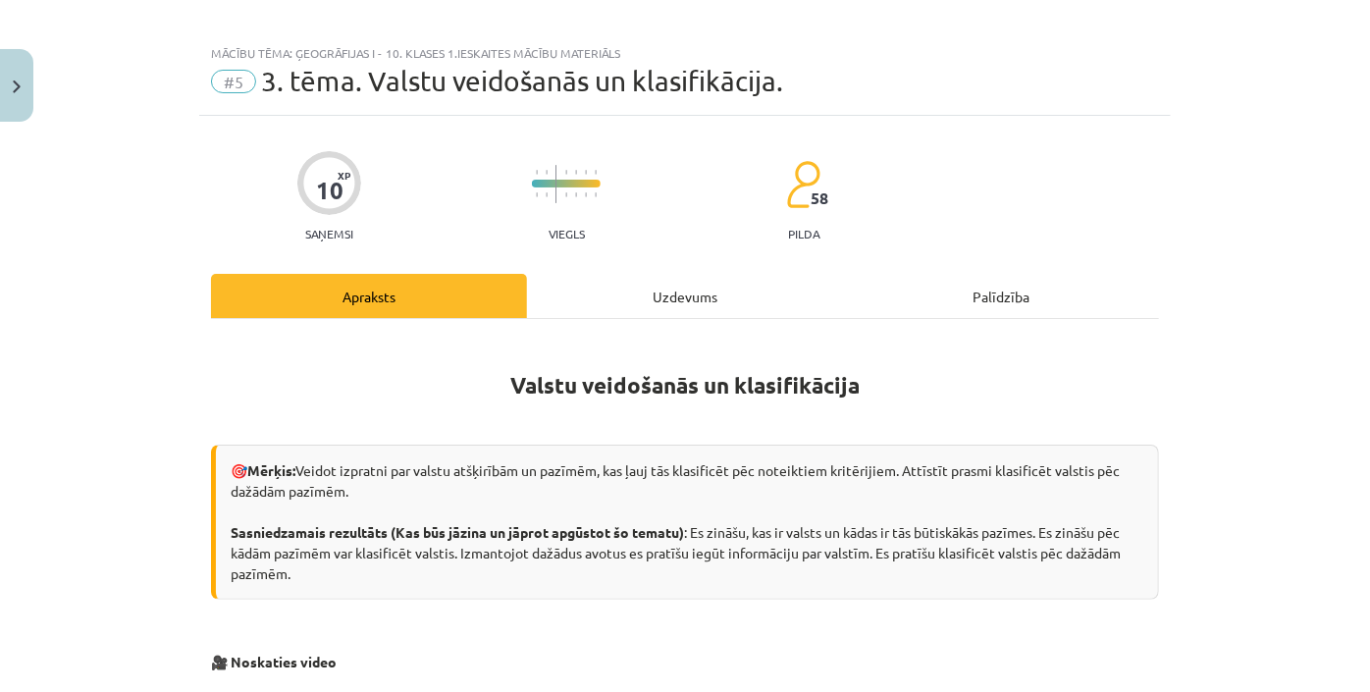
click at [1135, 293] on div "Palīdzība" at bounding box center [1001, 296] width 316 height 44
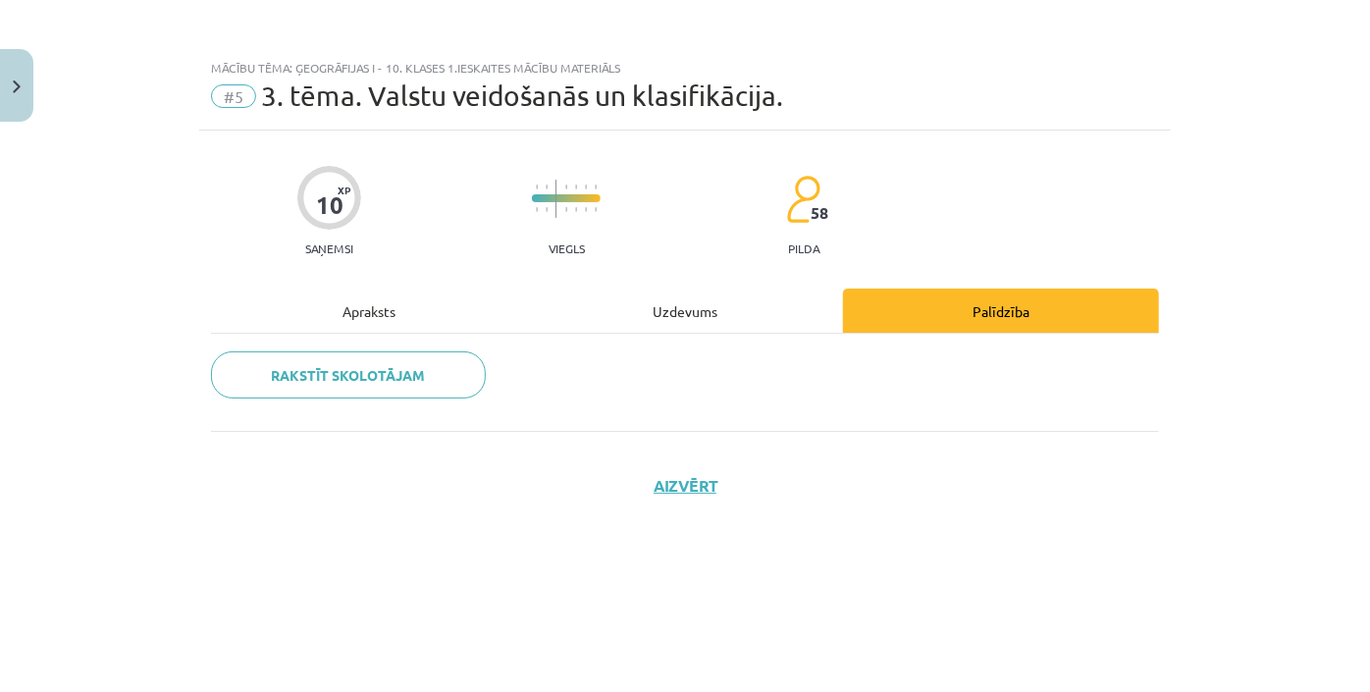
scroll to position [0, 0]
click at [398, 293] on div "Apraksts" at bounding box center [369, 311] width 316 height 44
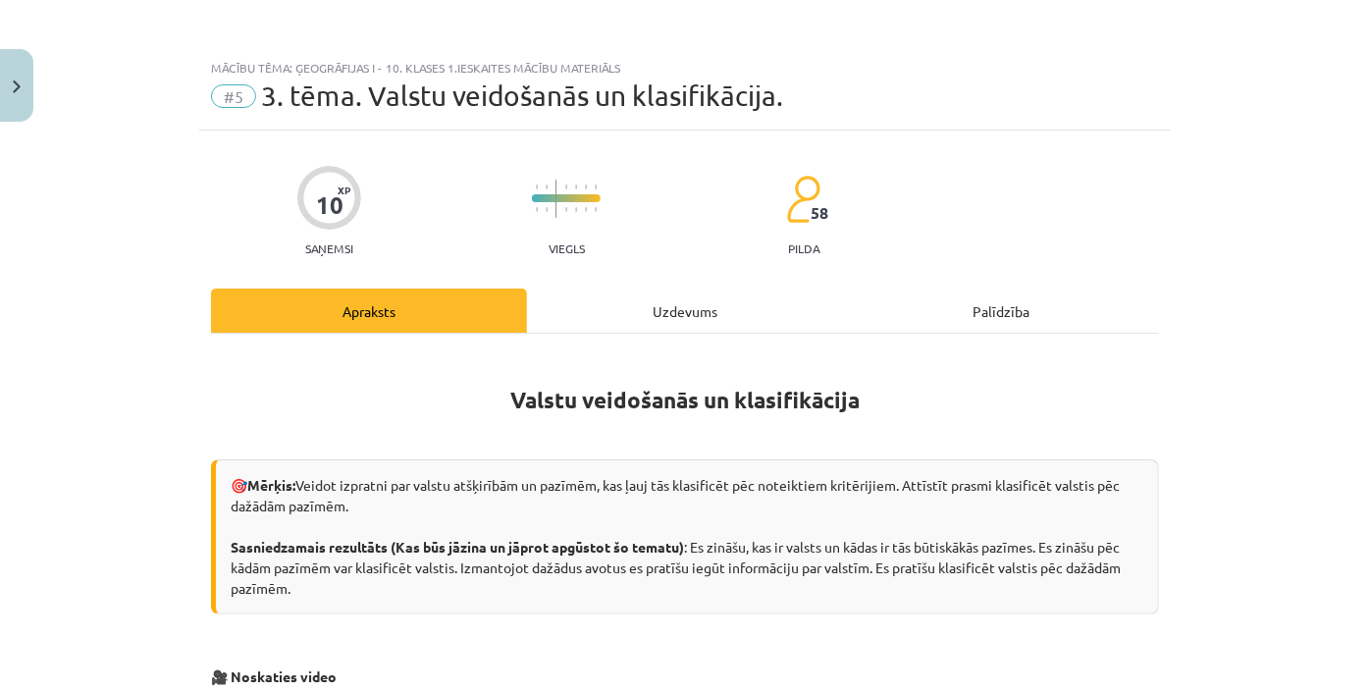
click at [638, 296] on div "Uzdevums" at bounding box center [685, 311] width 316 height 44
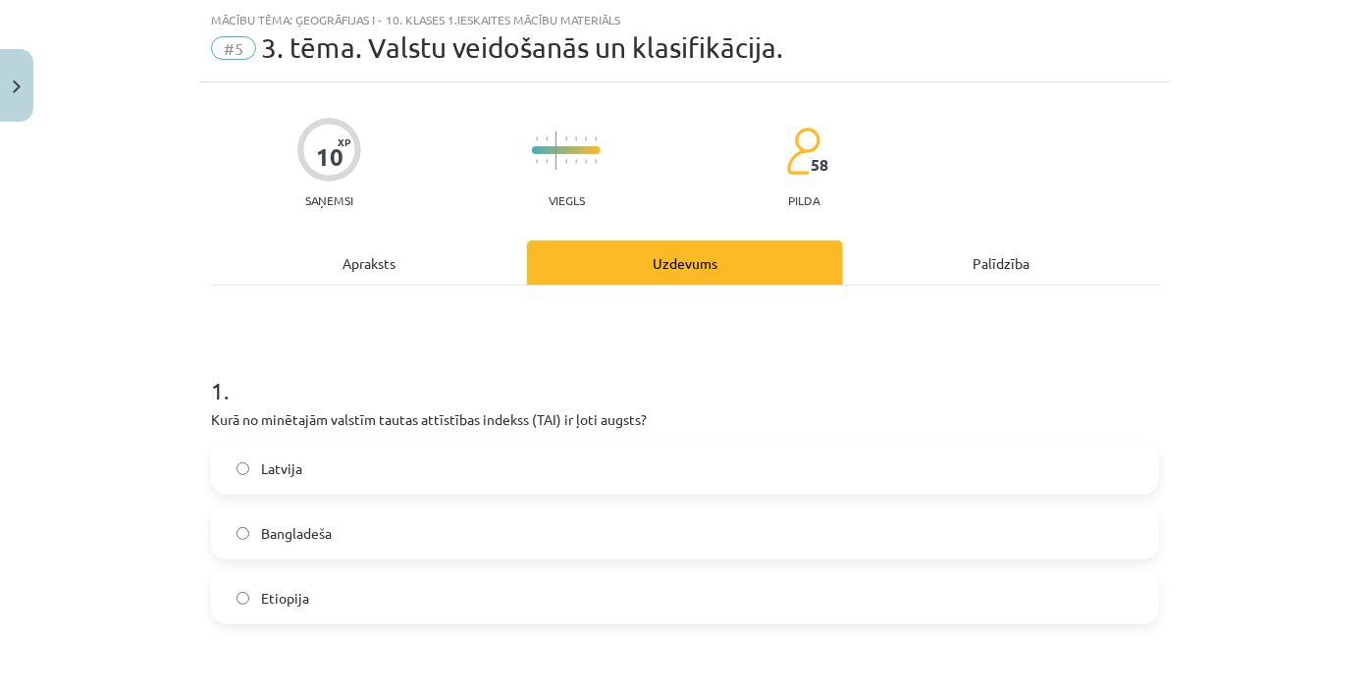
scroll to position [49, 0]
click at [403, 254] on div "Apraksts" at bounding box center [369, 261] width 316 height 44
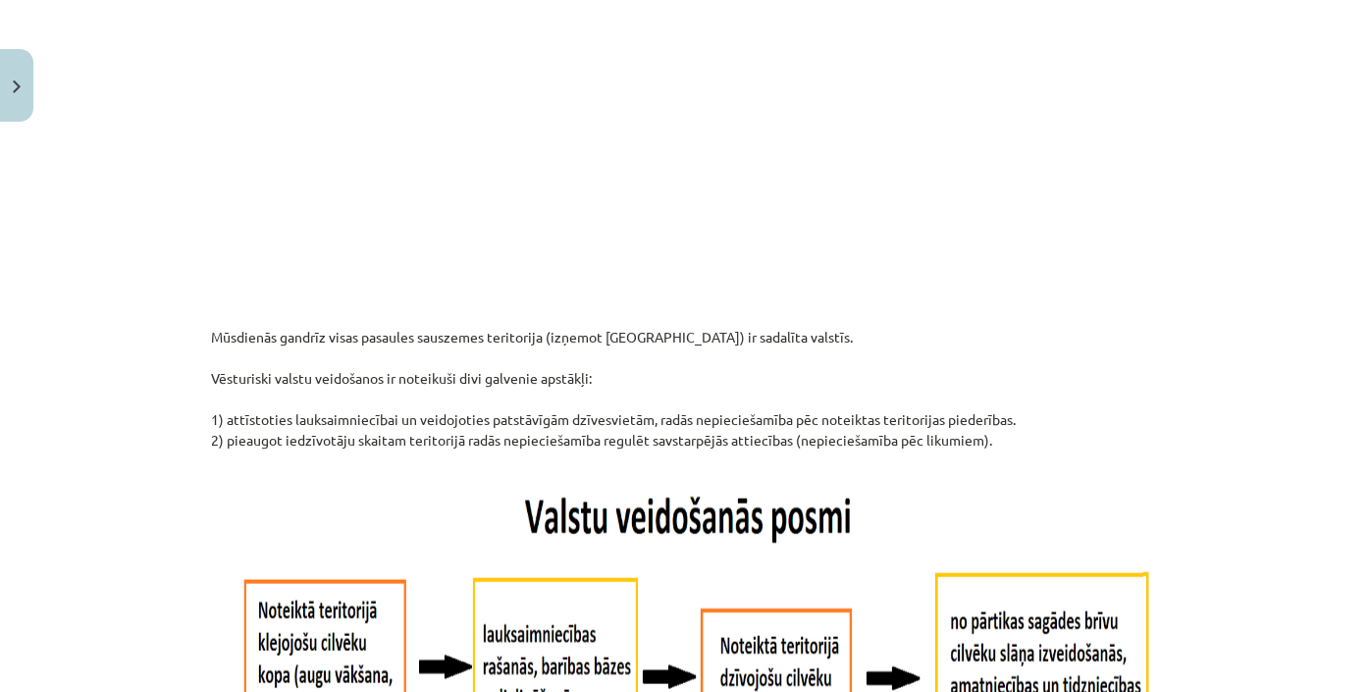
scroll to position [727, 0]
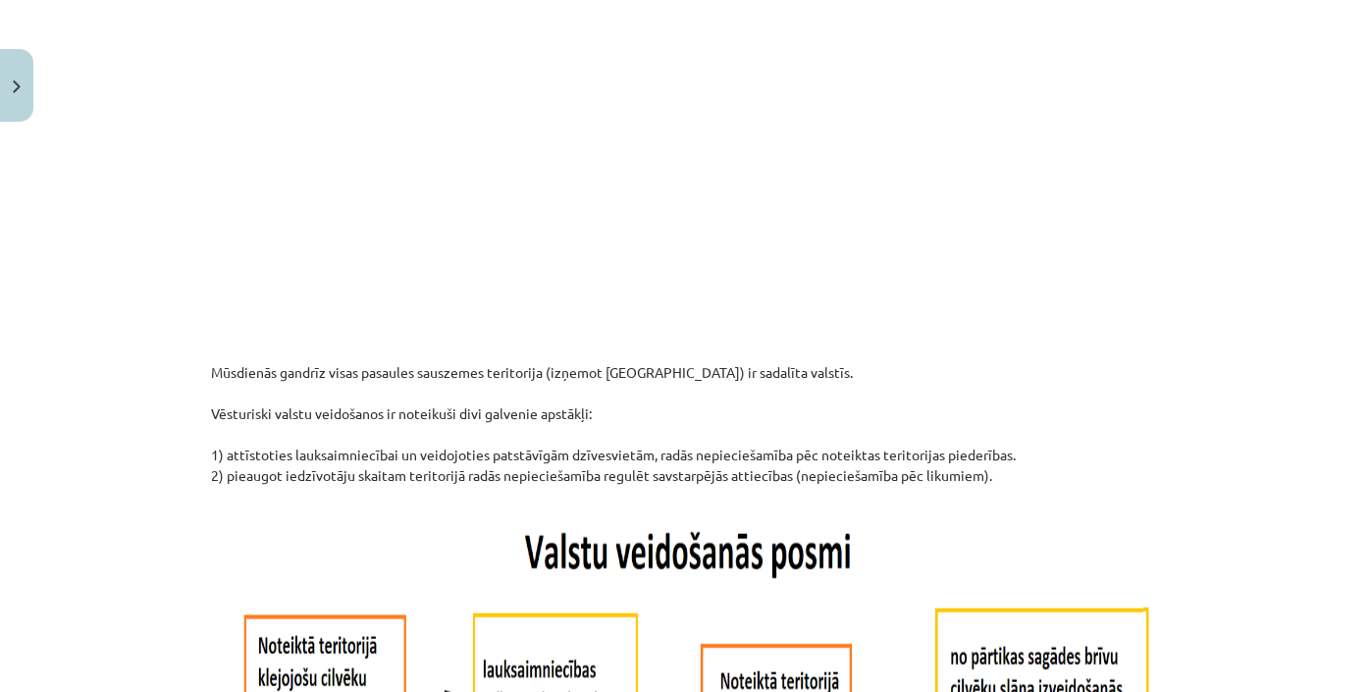
click at [283, 110] on p at bounding box center [685, 161] width 948 height 379
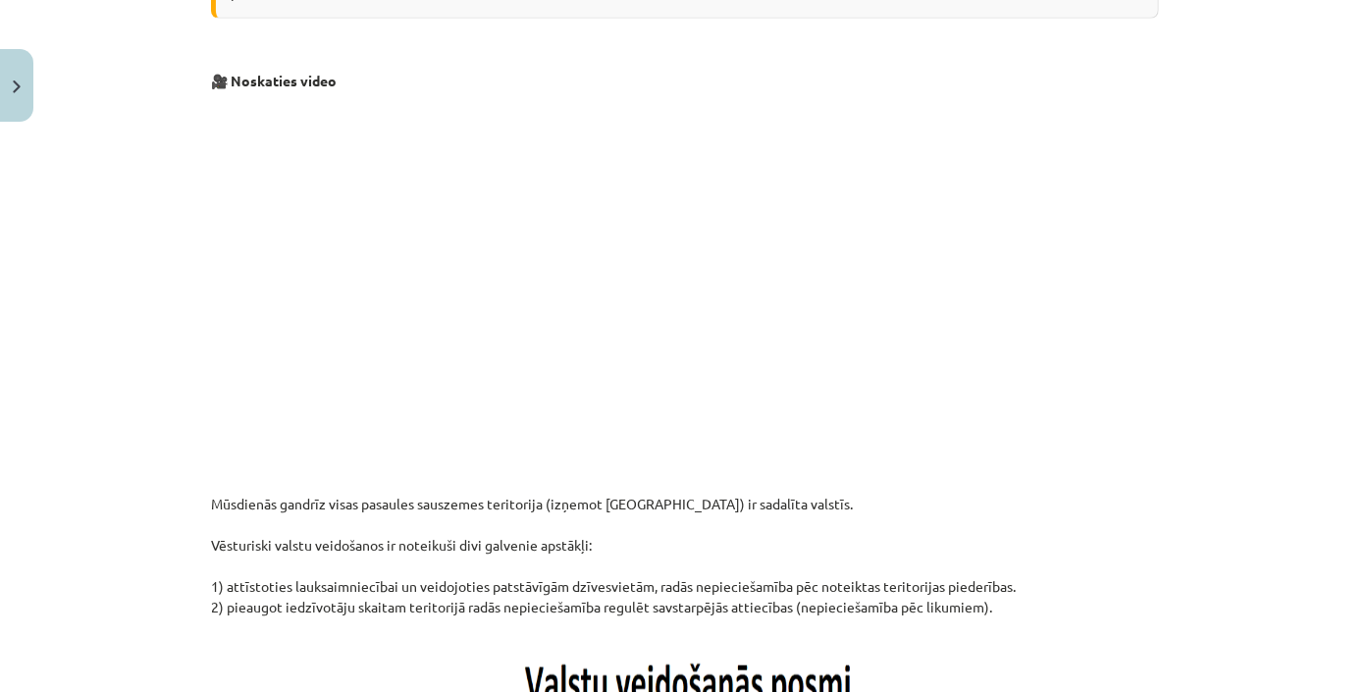
scroll to position [817, 0]
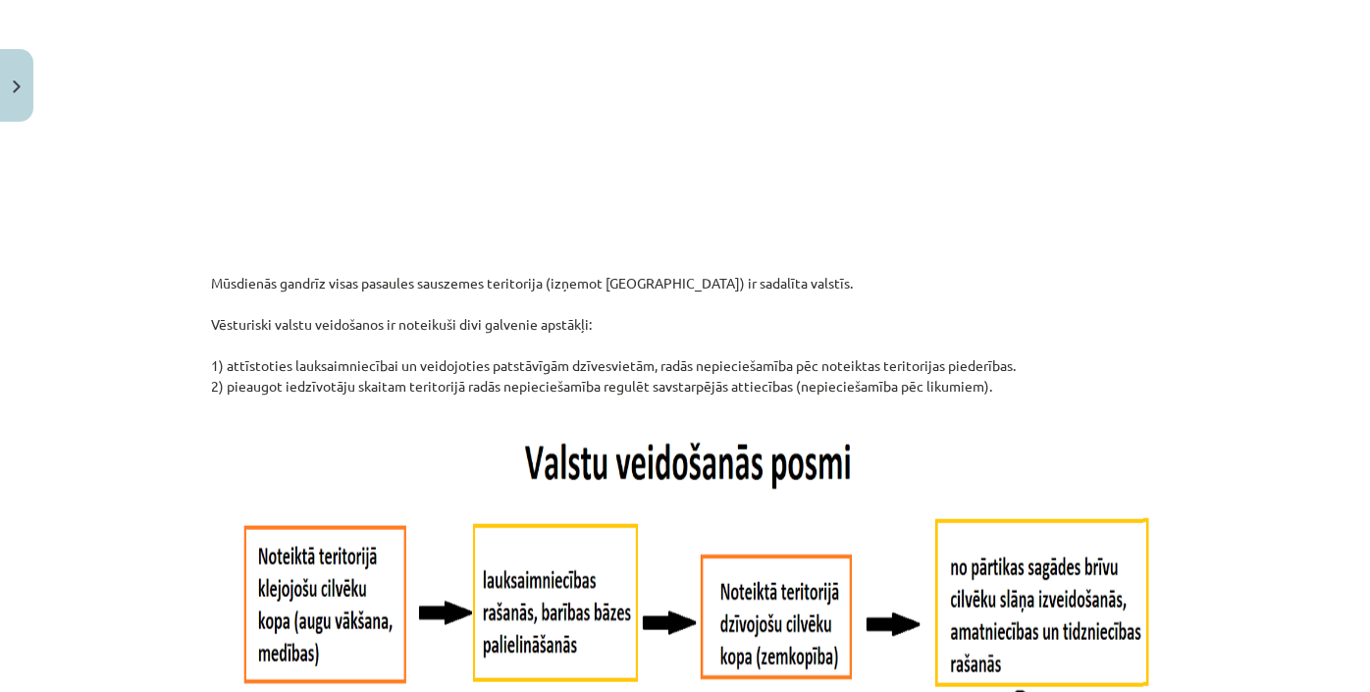
drag, startPoint x: 1039, startPoint y: 324, endPoint x: 884, endPoint y: 335, distance: 155.5
click at [884, 335] on p "Mūsdienās gandrīz visas pasaules sauszemes teritorija (izņemot [GEOGRAPHIC_DATA…" at bounding box center [685, 345] width 948 height 144
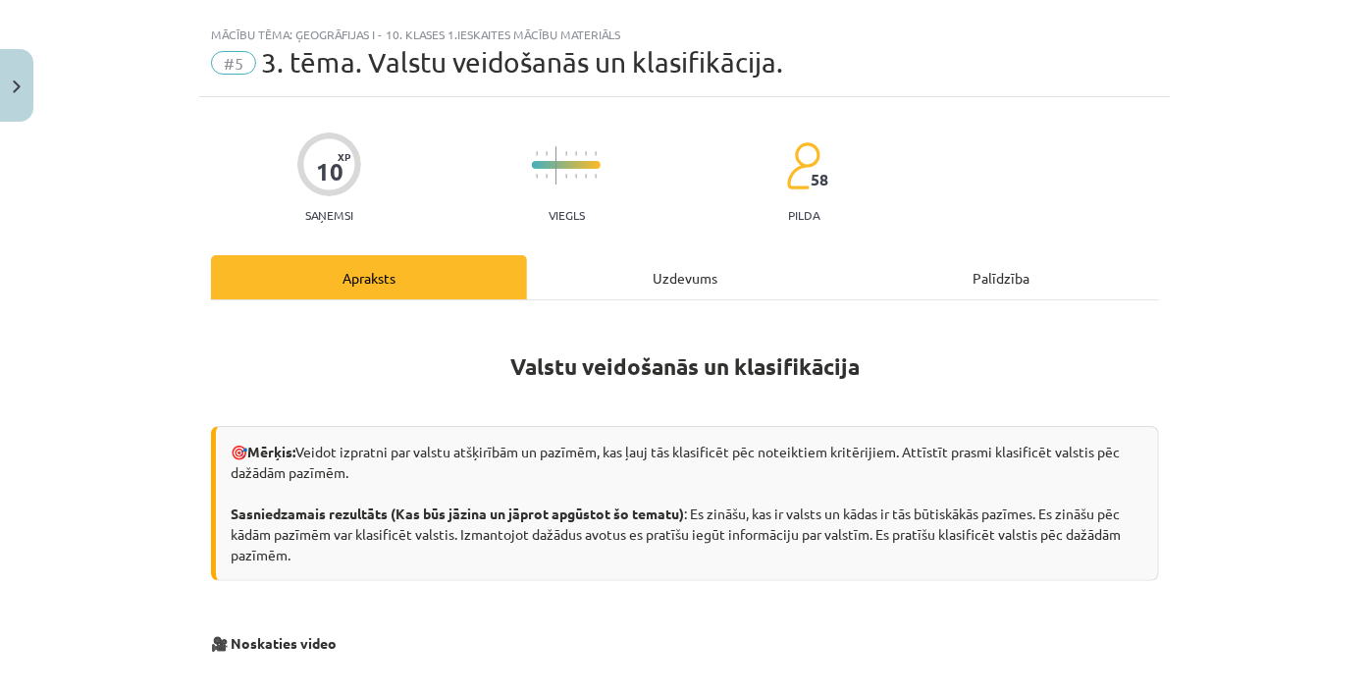
scroll to position [0, 0]
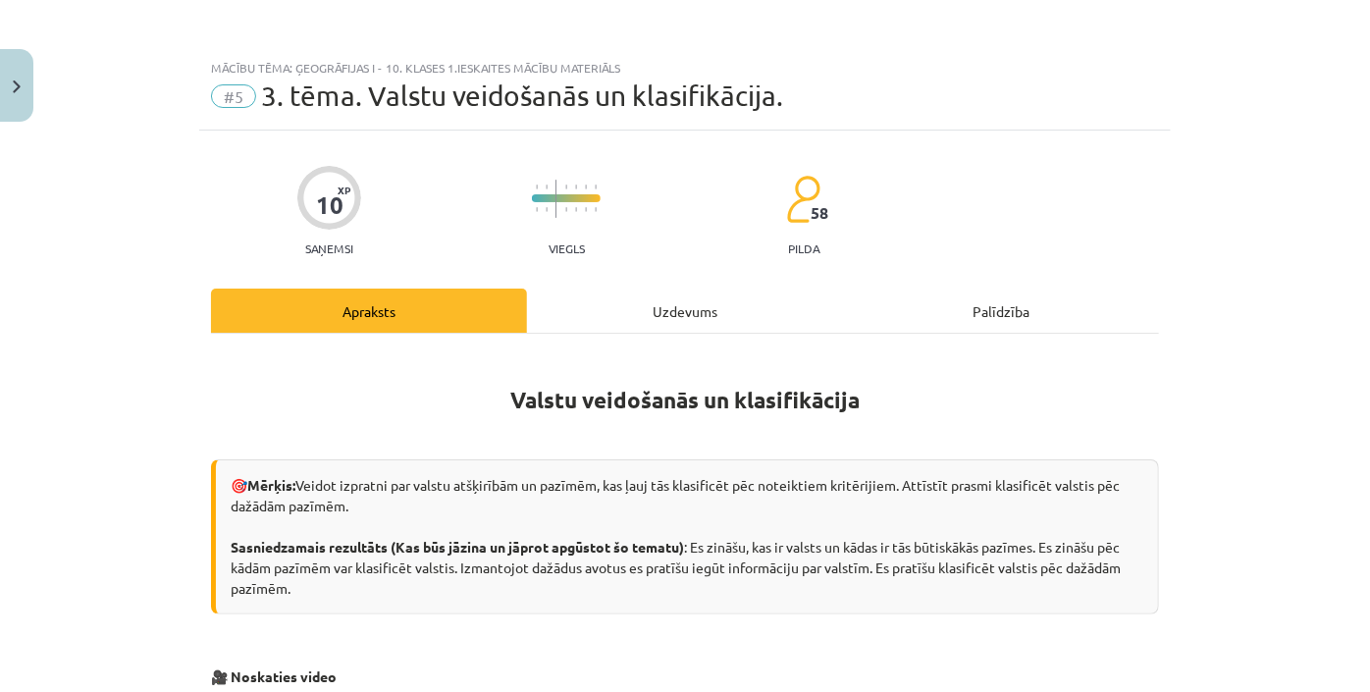
click at [562, 203] on div at bounding box center [566, 209] width 69 height 15
click at [562, 194] on progress at bounding box center [566, 198] width 69 height 8
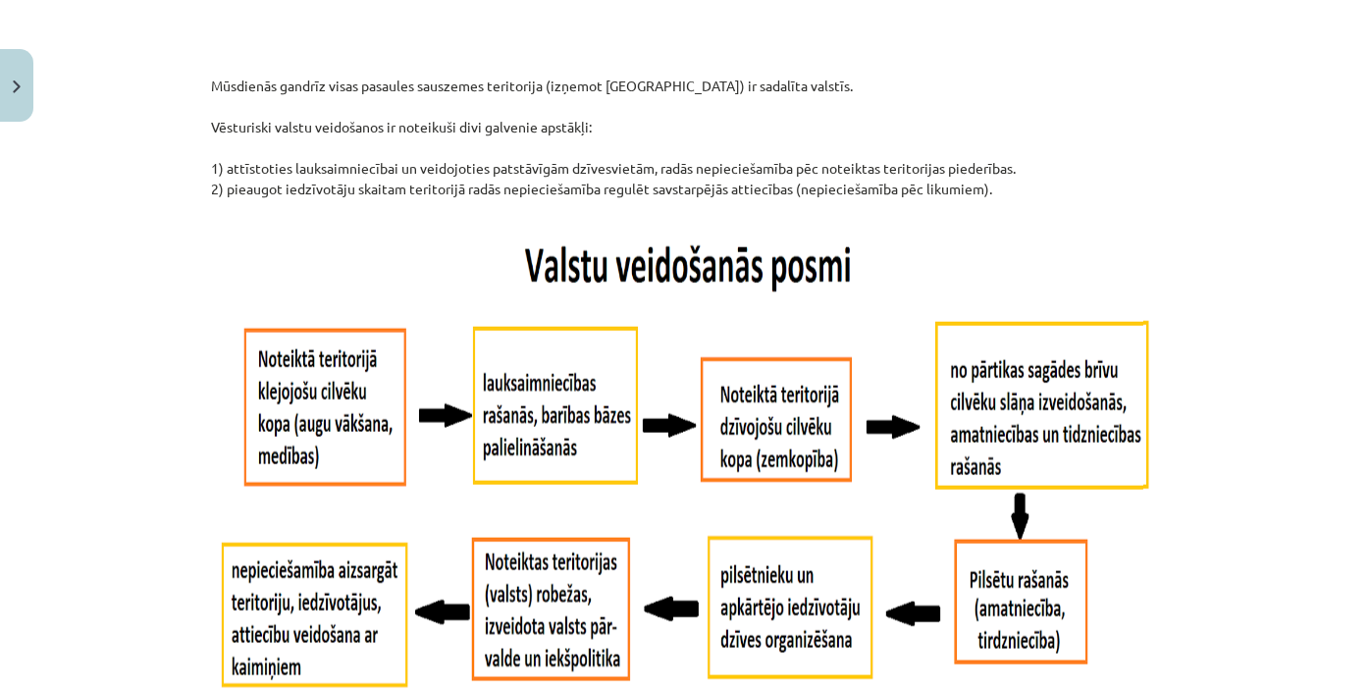
scroll to position [982, 0]
